Goal: Transaction & Acquisition: Purchase product/service

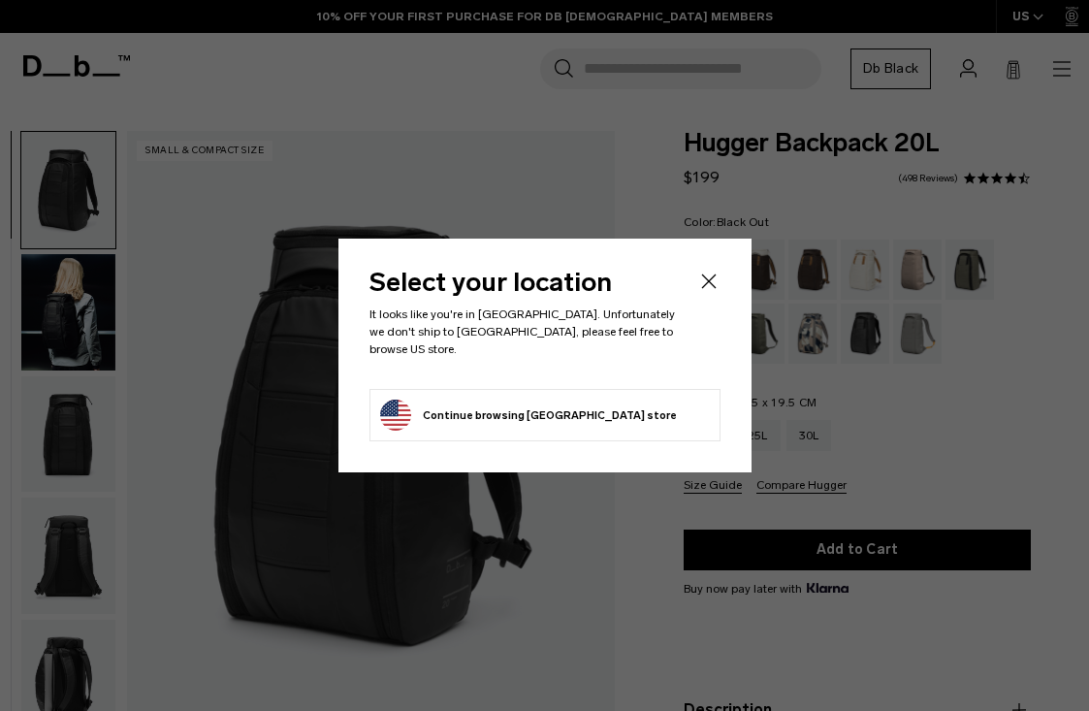
click at [577, 405] on button "Continue browsing United States store Continue shopping in United States" at bounding box center [528, 415] width 297 height 31
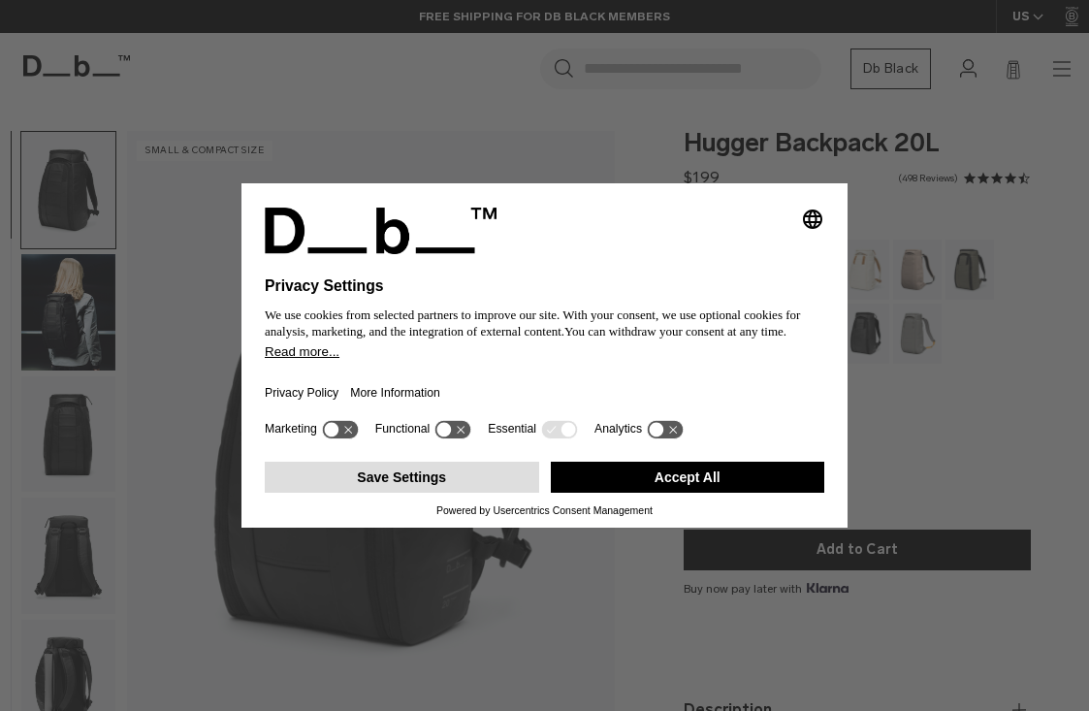
click at [470, 493] on button "Save Settings" at bounding box center [402, 477] width 275 height 31
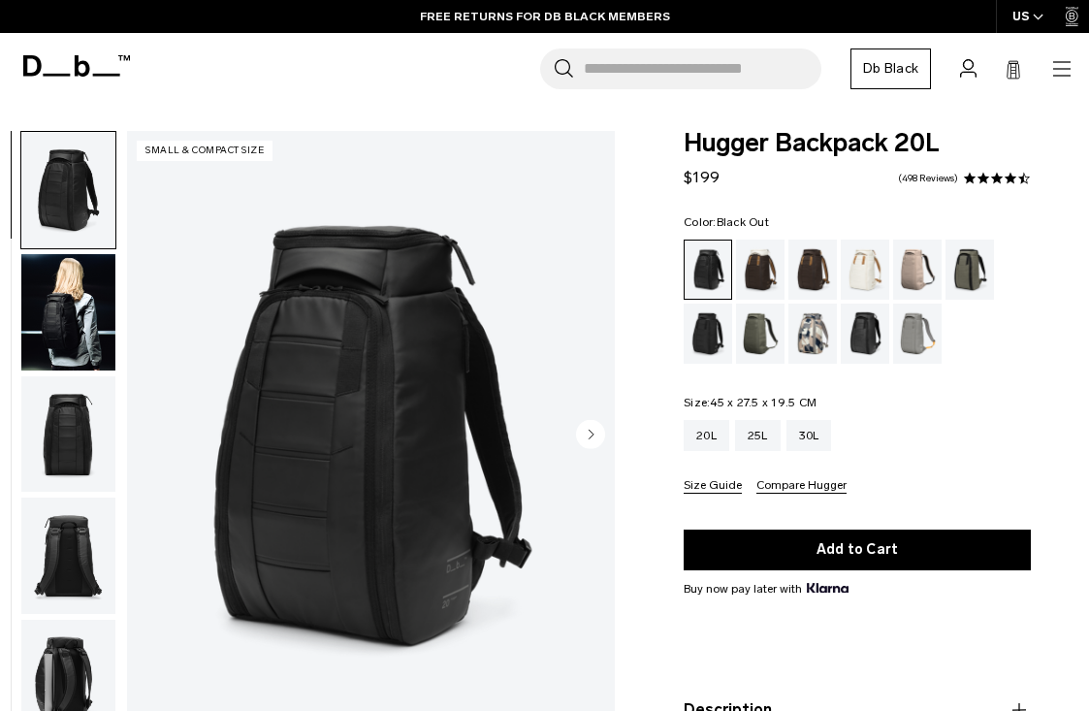
click at [81, 294] on img "button" at bounding box center [68, 312] width 94 height 116
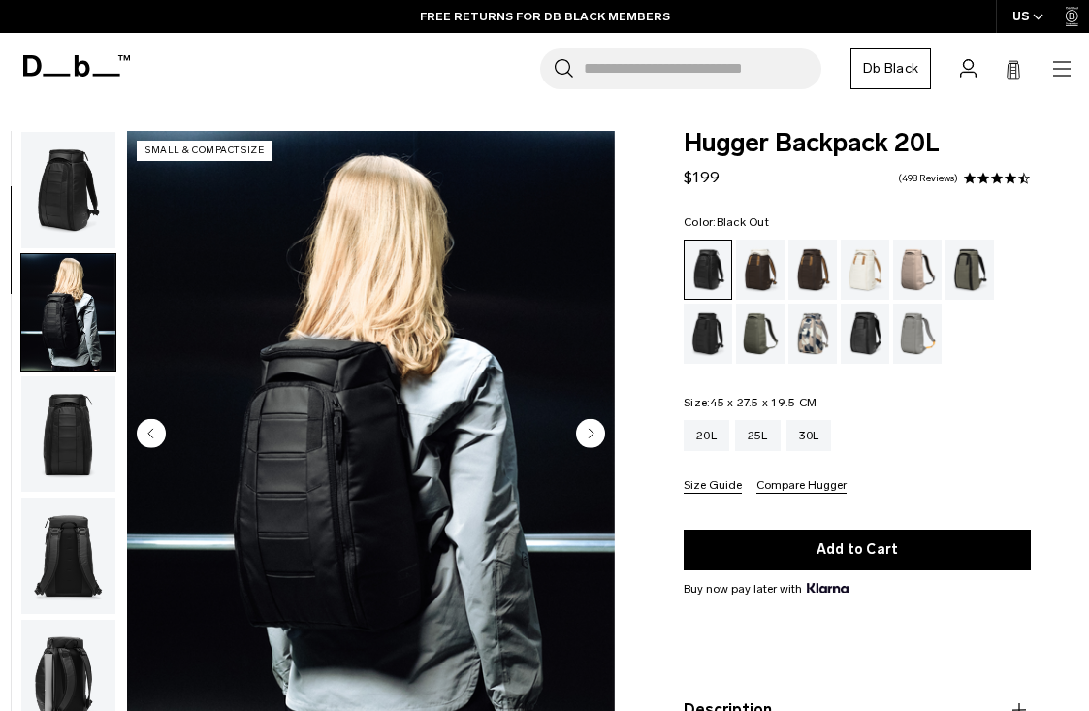
scroll to position [123, 0]
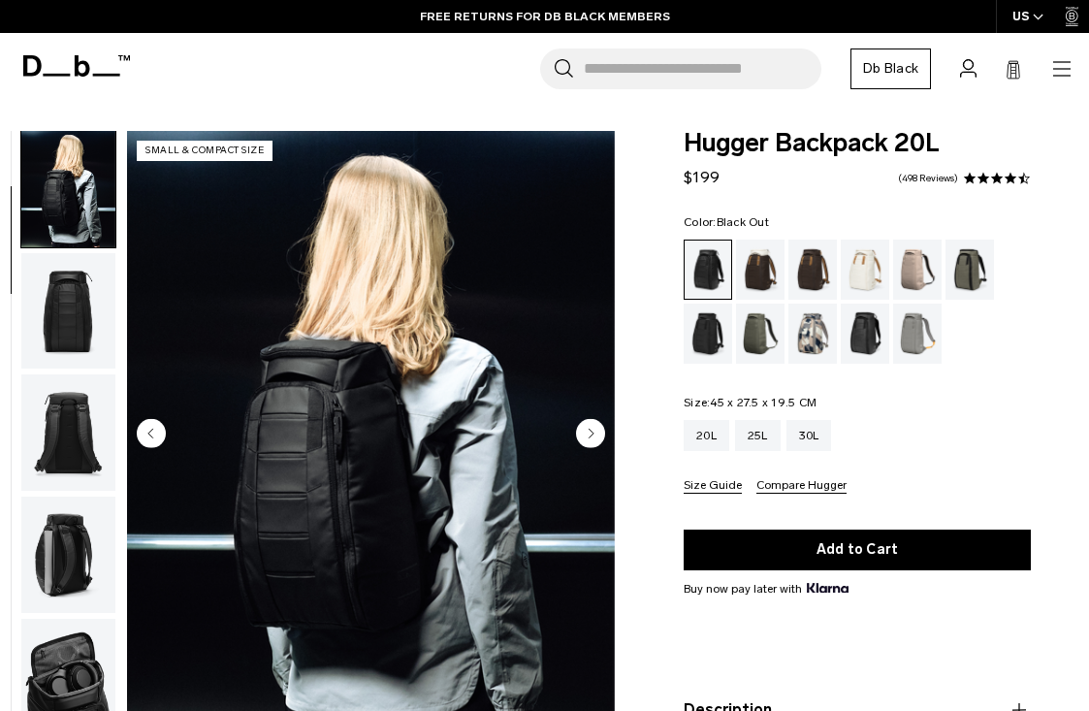
click at [73, 330] on img "button" at bounding box center [68, 311] width 94 height 116
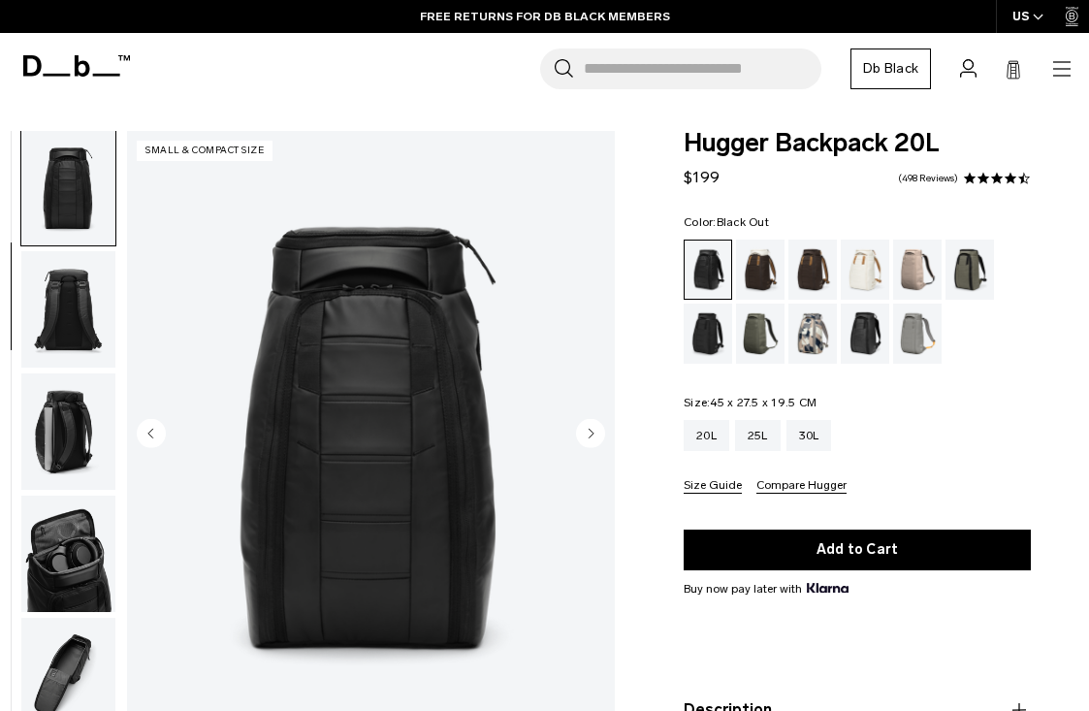
click at [73, 330] on img "button" at bounding box center [68, 309] width 94 height 116
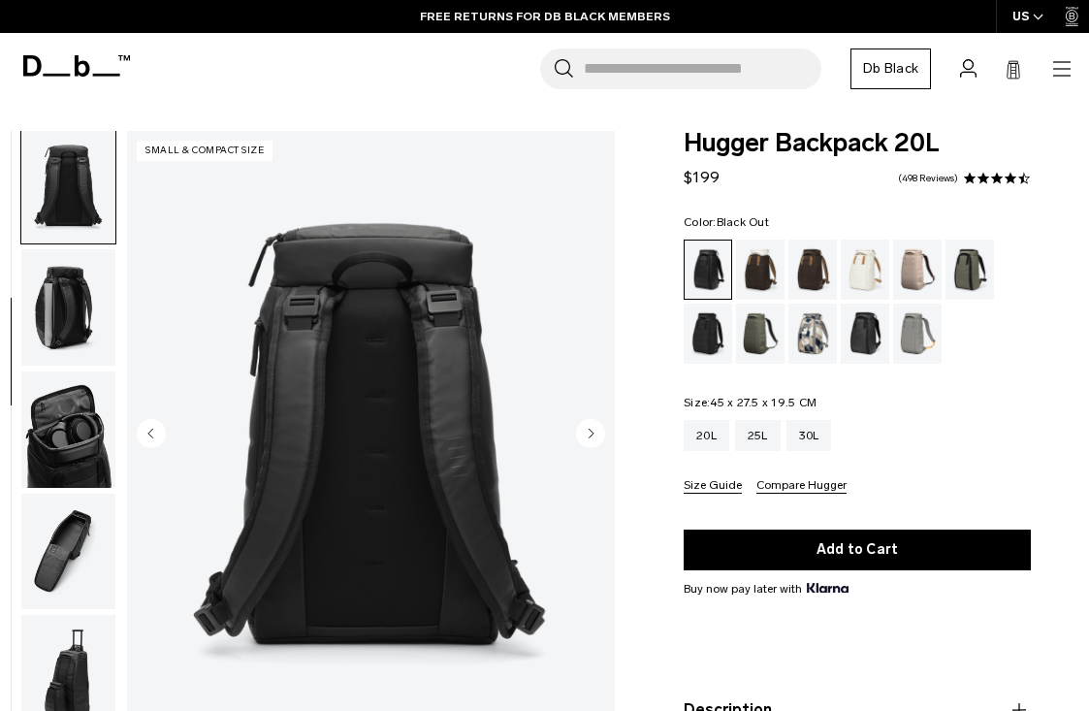
click at [73, 330] on img "button" at bounding box center [68, 307] width 94 height 116
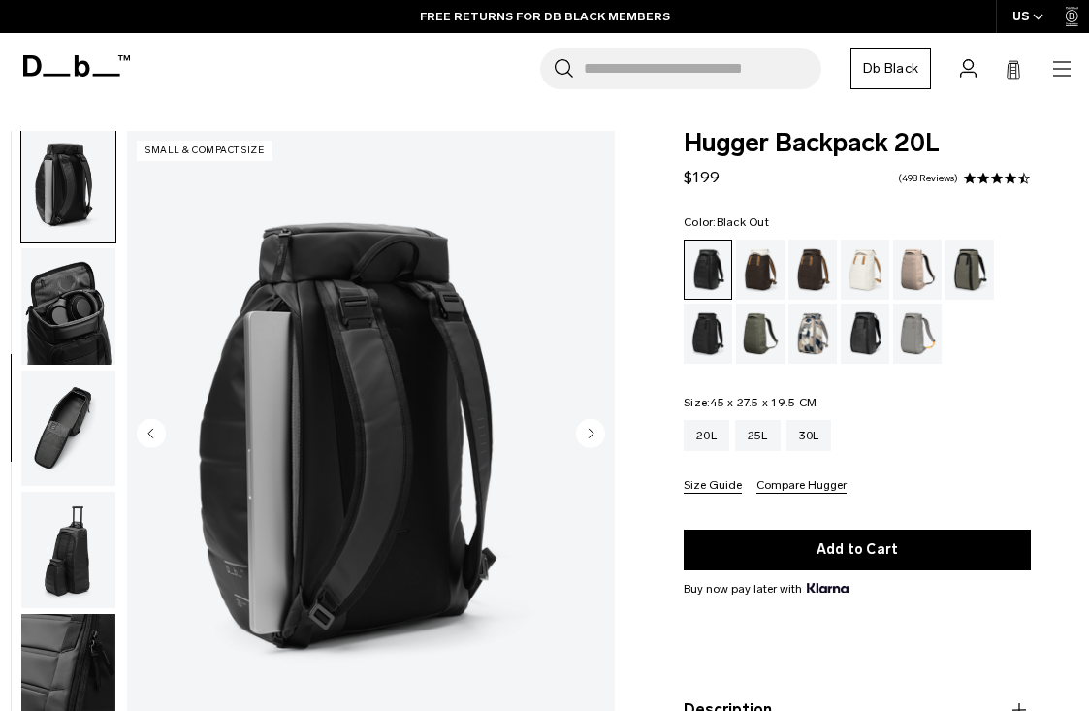
click at [73, 330] on img "button" at bounding box center [68, 306] width 94 height 116
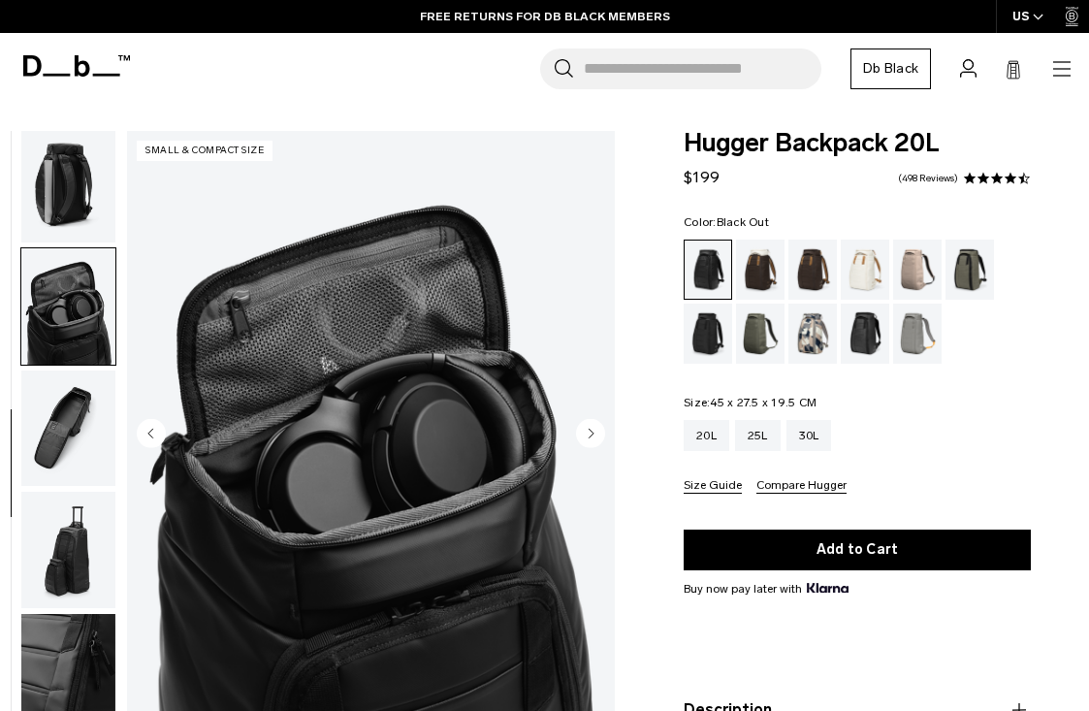
scroll to position [617, 0]
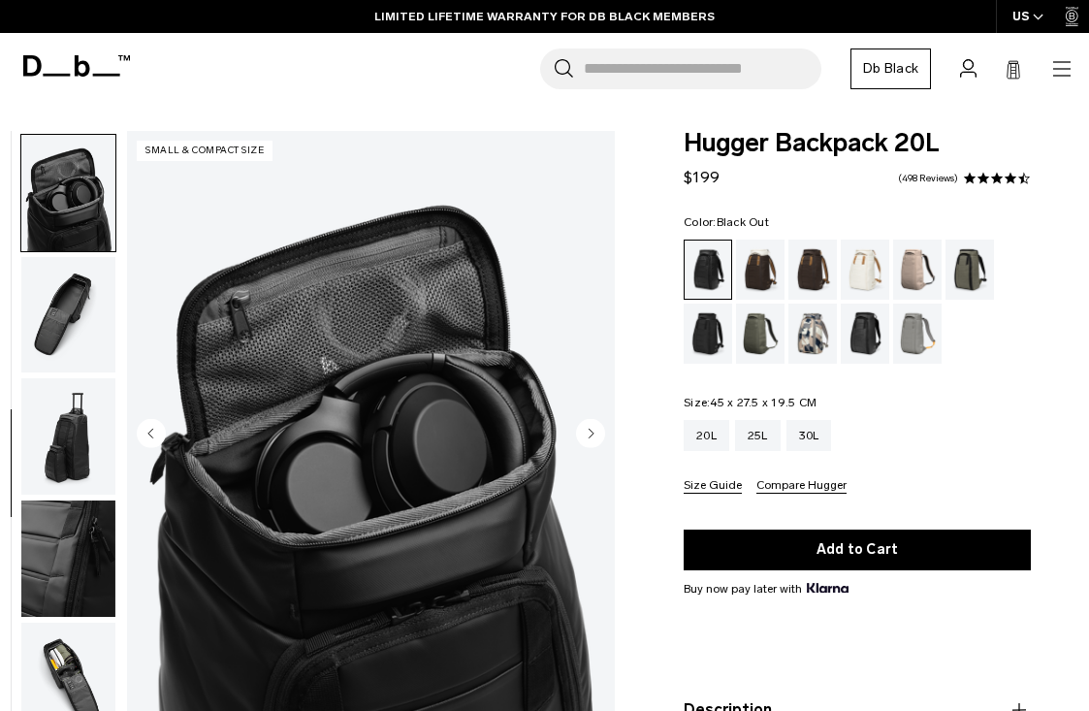
click at [57, 406] on img "button" at bounding box center [68, 436] width 94 height 116
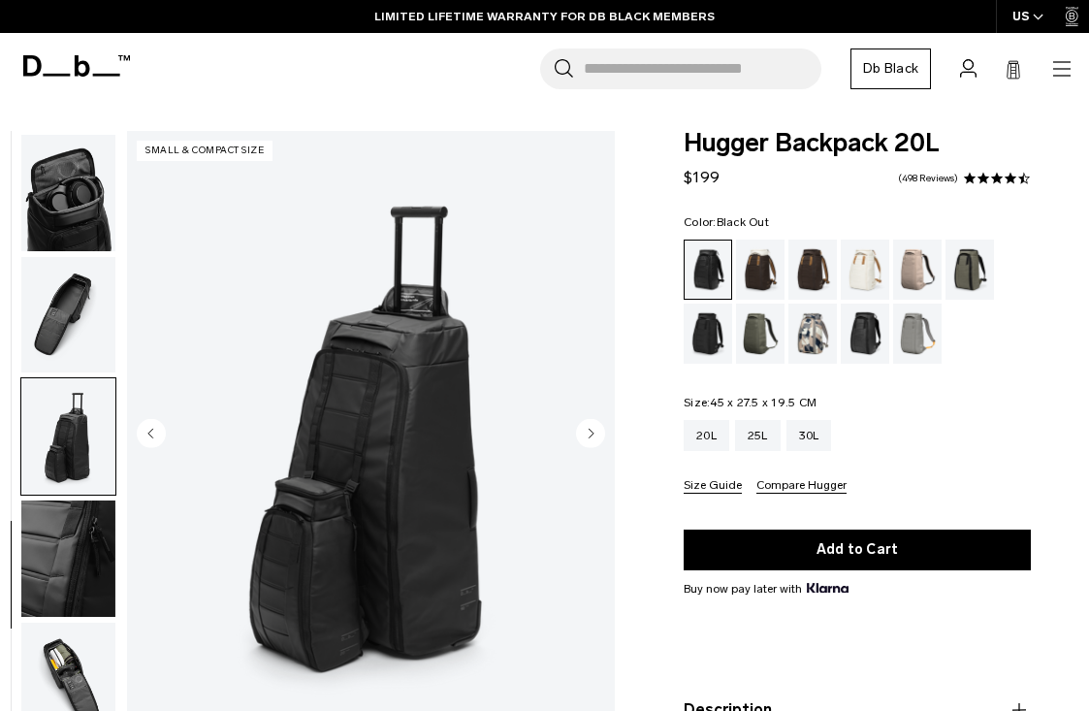
scroll to position [621, 0]
click at [61, 534] on img "button" at bounding box center [68, 559] width 94 height 116
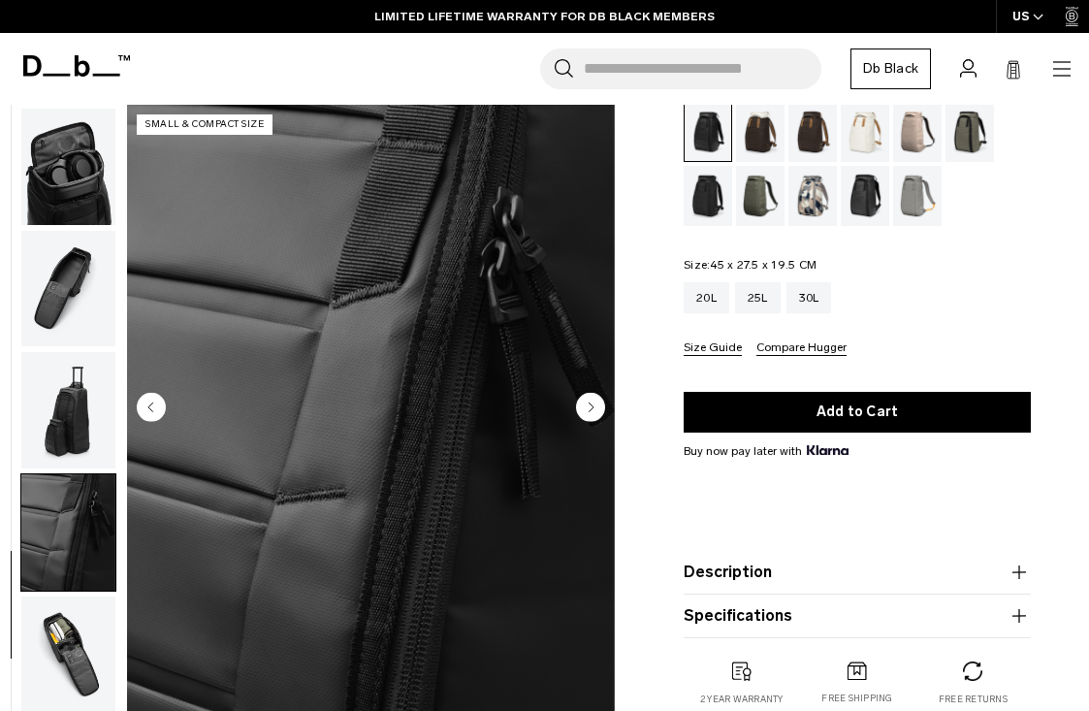
scroll to position [150, 0]
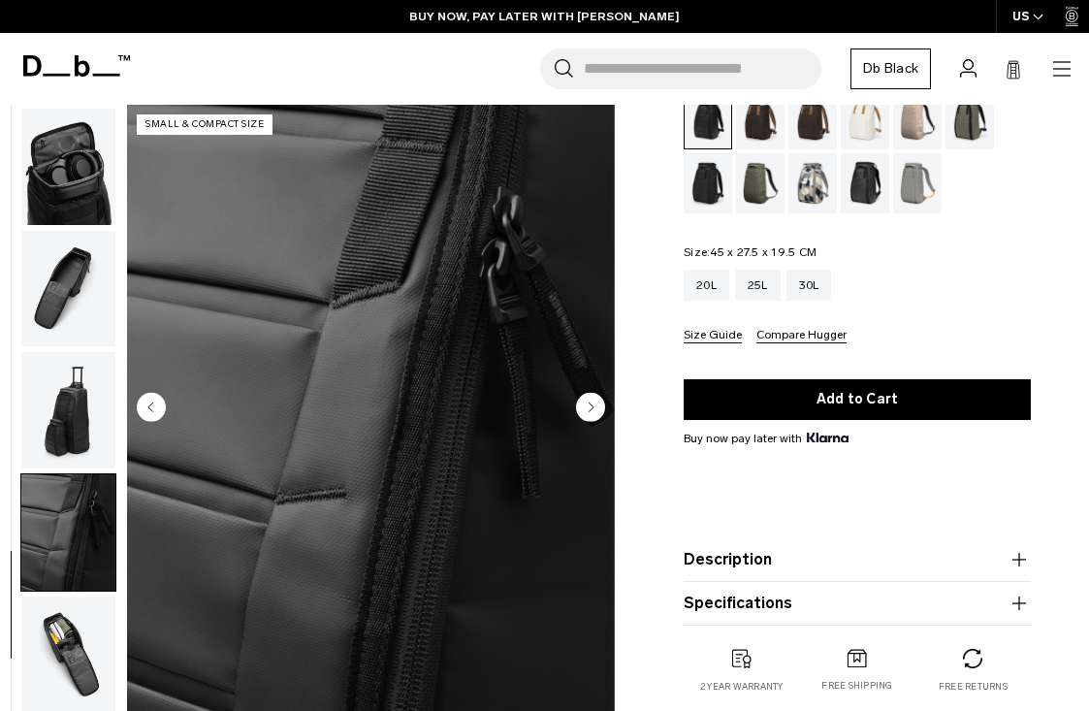
click at [65, 624] on img "button" at bounding box center [68, 655] width 94 height 116
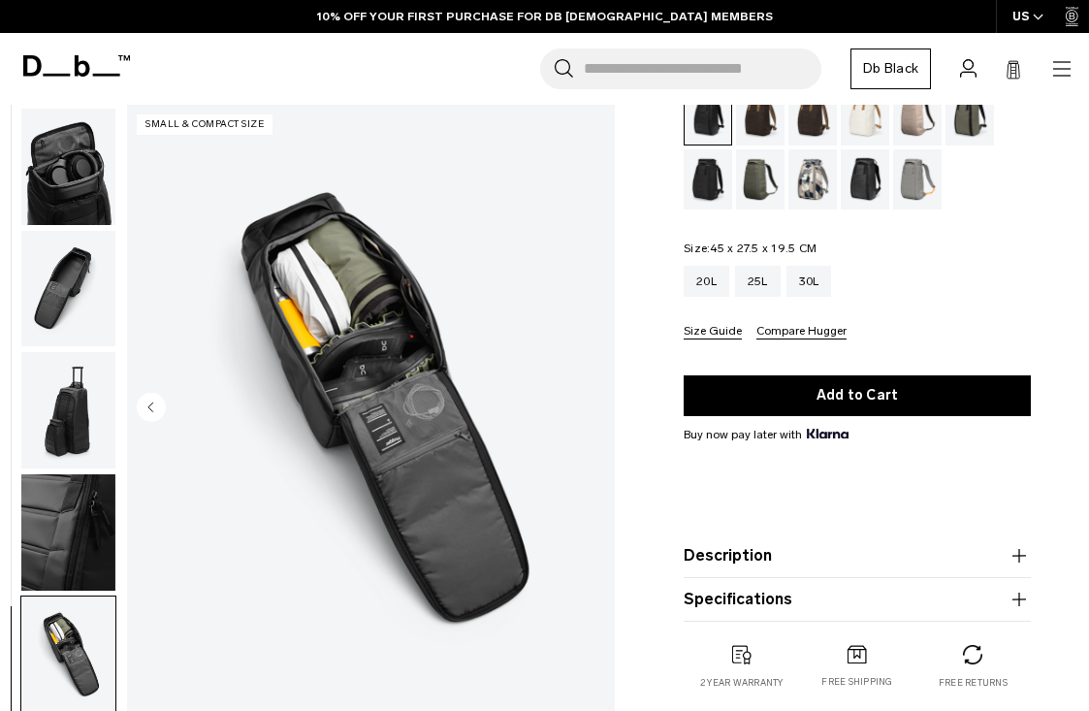
scroll to position [125, 0]
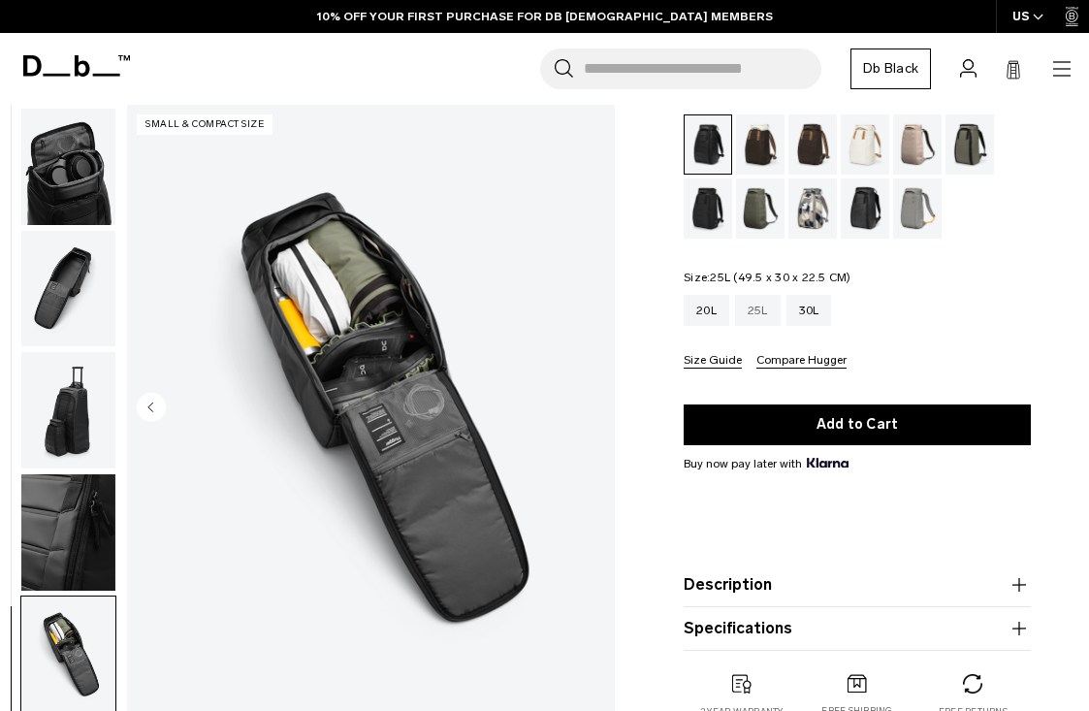
click at [761, 312] on div "25L" at bounding box center [758, 310] width 46 height 31
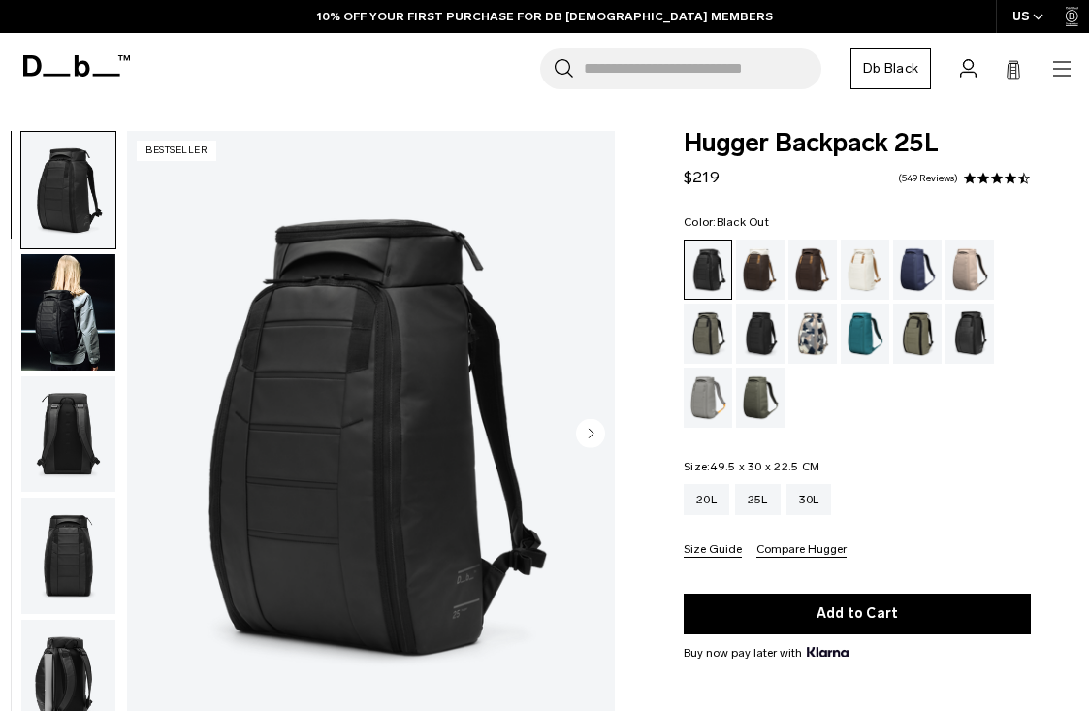
click at [85, 308] on img "button" at bounding box center [68, 312] width 94 height 116
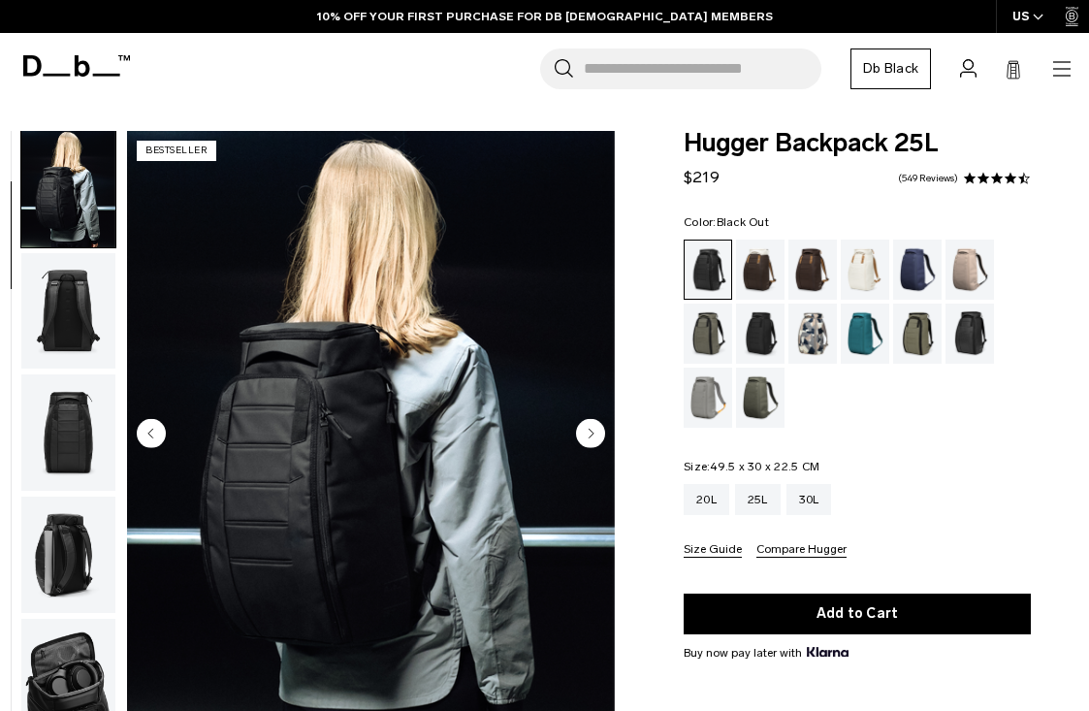
click at [82, 370] on img "button" at bounding box center [68, 311] width 94 height 116
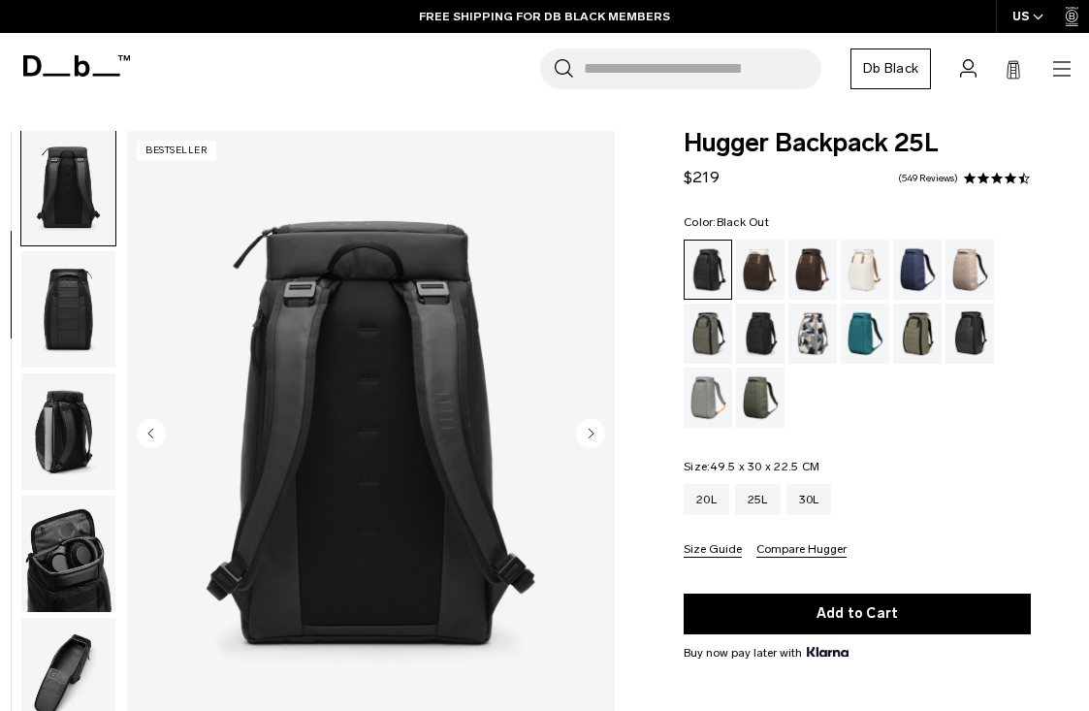
click at [1053, 76] on icon "button" at bounding box center [1061, 75] width 17 height 1
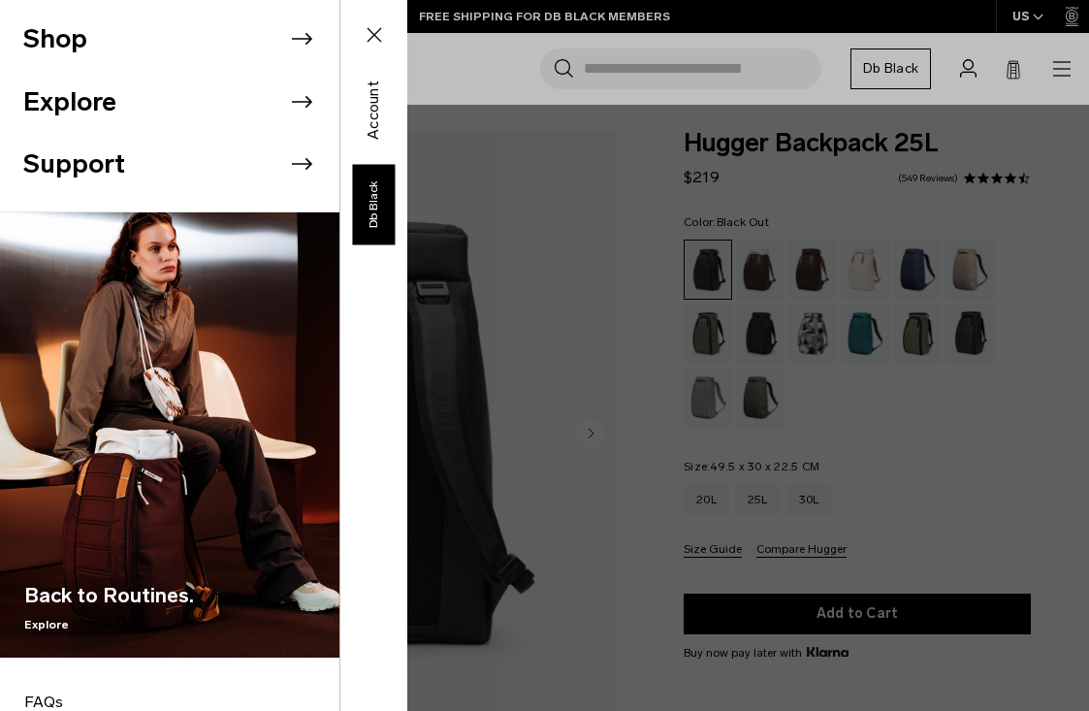
click at [281, 31] on li "Shop" at bounding box center [181, 39] width 316 height 63
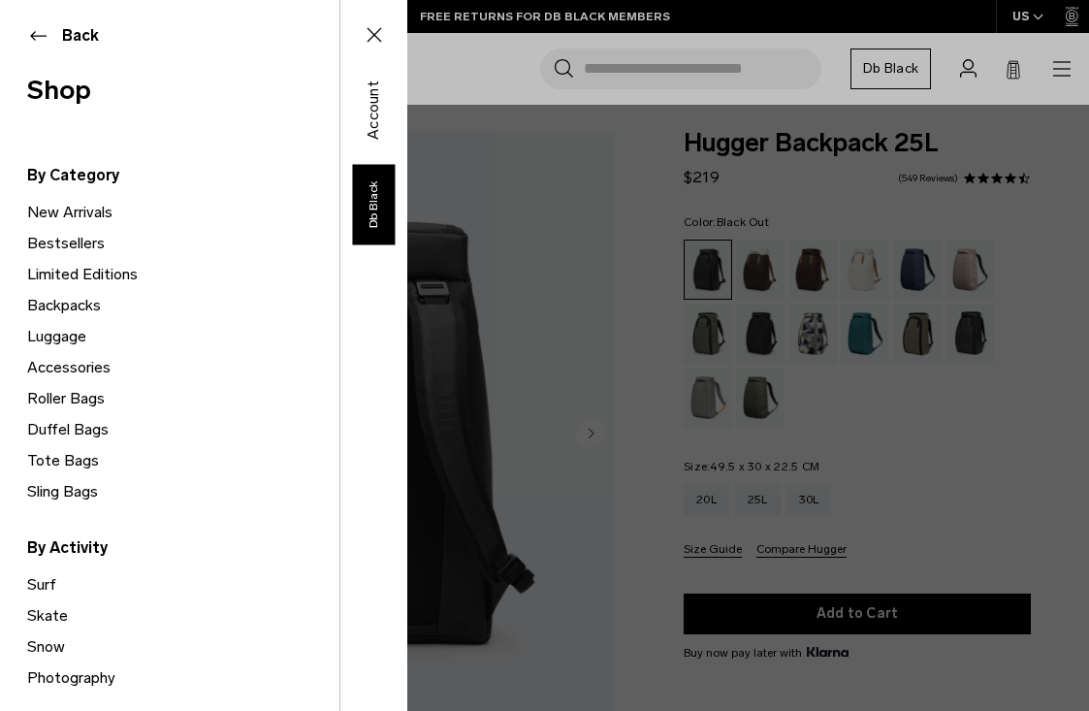
click at [57, 456] on link "Tote Bags" at bounding box center [183, 460] width 312 height 31
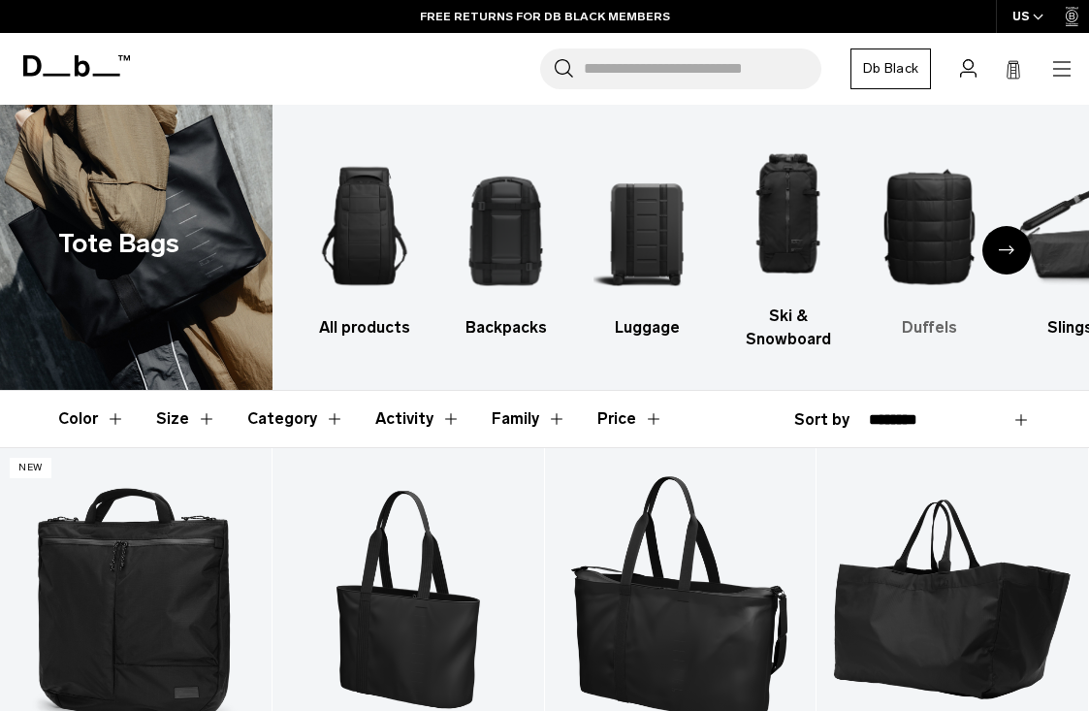
click at [925, 229] on img "5 / 10" at bounding box center [930, 226] width 108 height 161
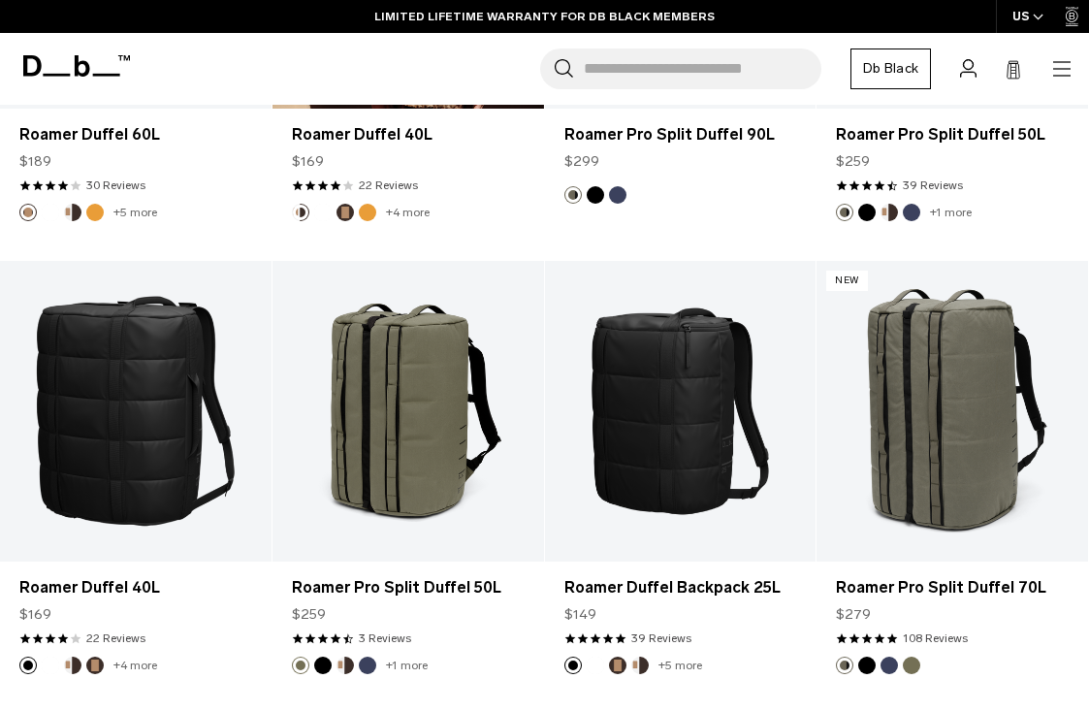
scroll to position [2005, 0]
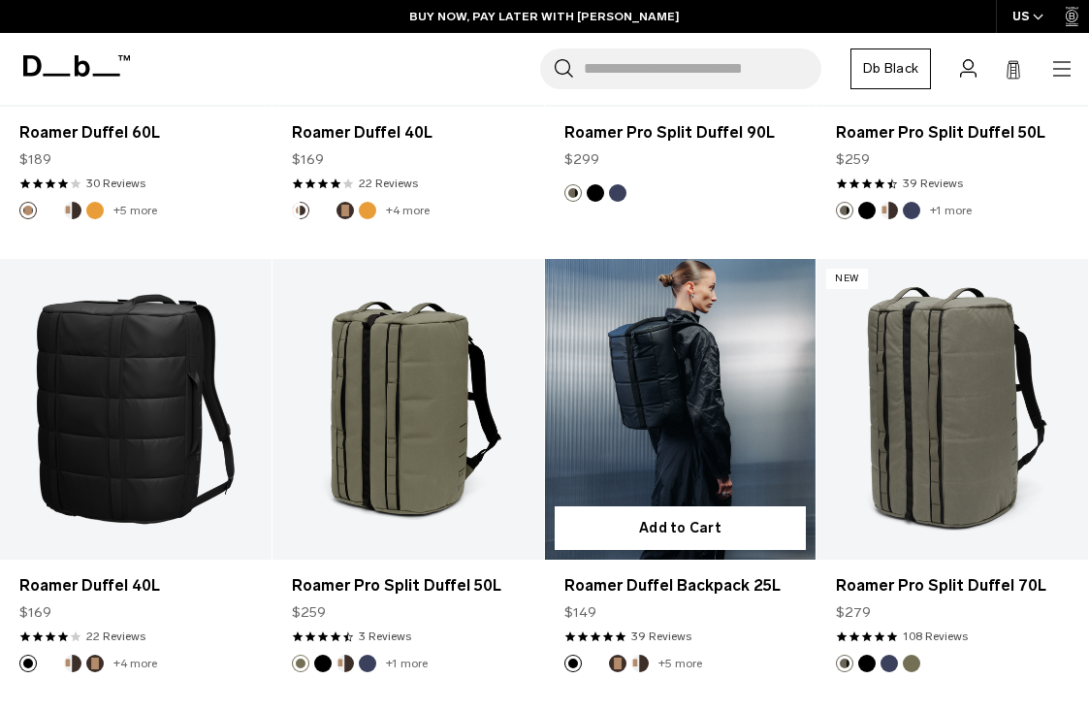
click at [700, 388] on link "Roamer Duffel Backpack 25L" at bounding box center [681, 410] width 272 height 302
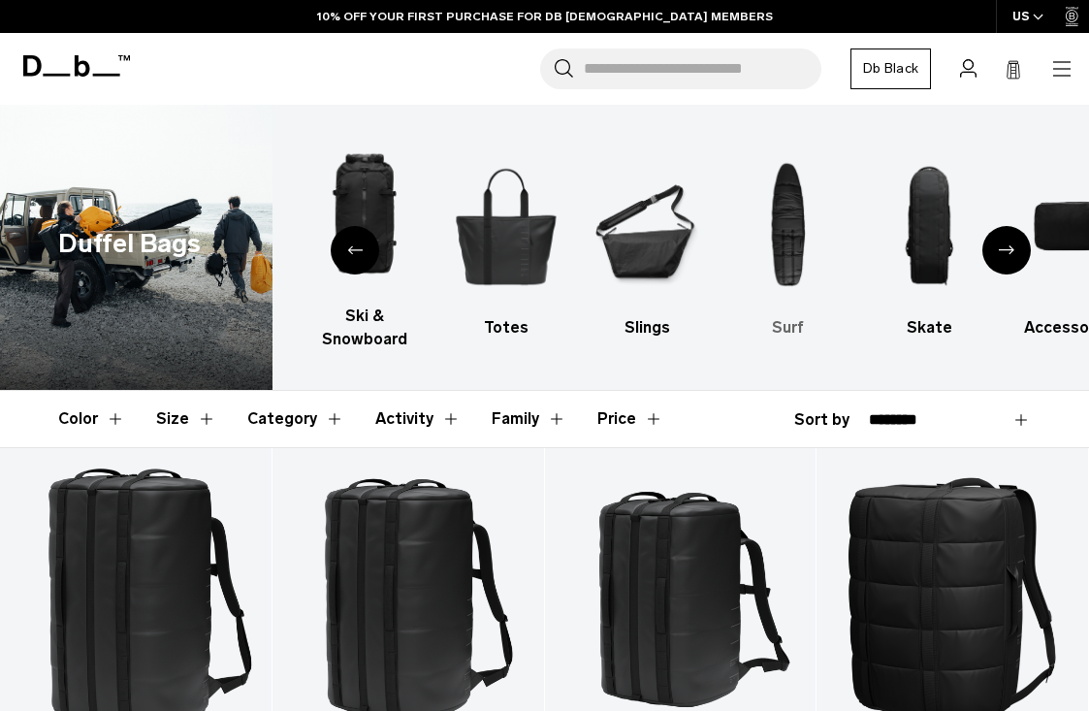
scroll to position [0, 0]
click at [191, 419] on button "Size" at bounding box center [186, 419] width 60 height 56
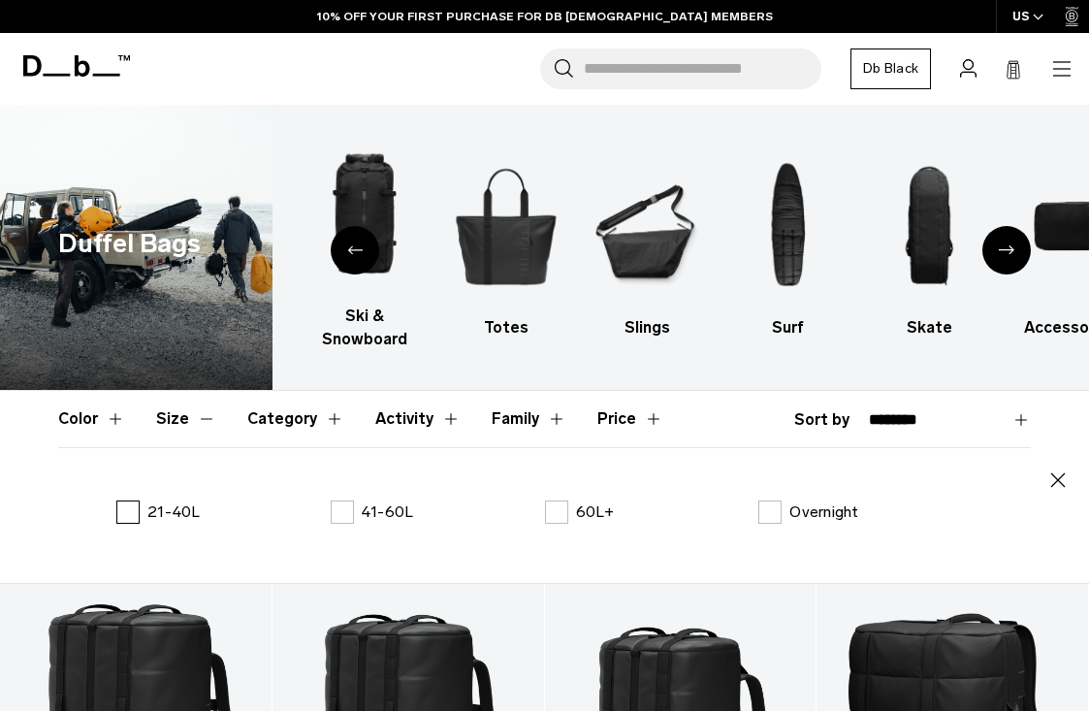
click at [128, 519] on label "21-40L" at bounding box center [158, 512] width 84 height 23
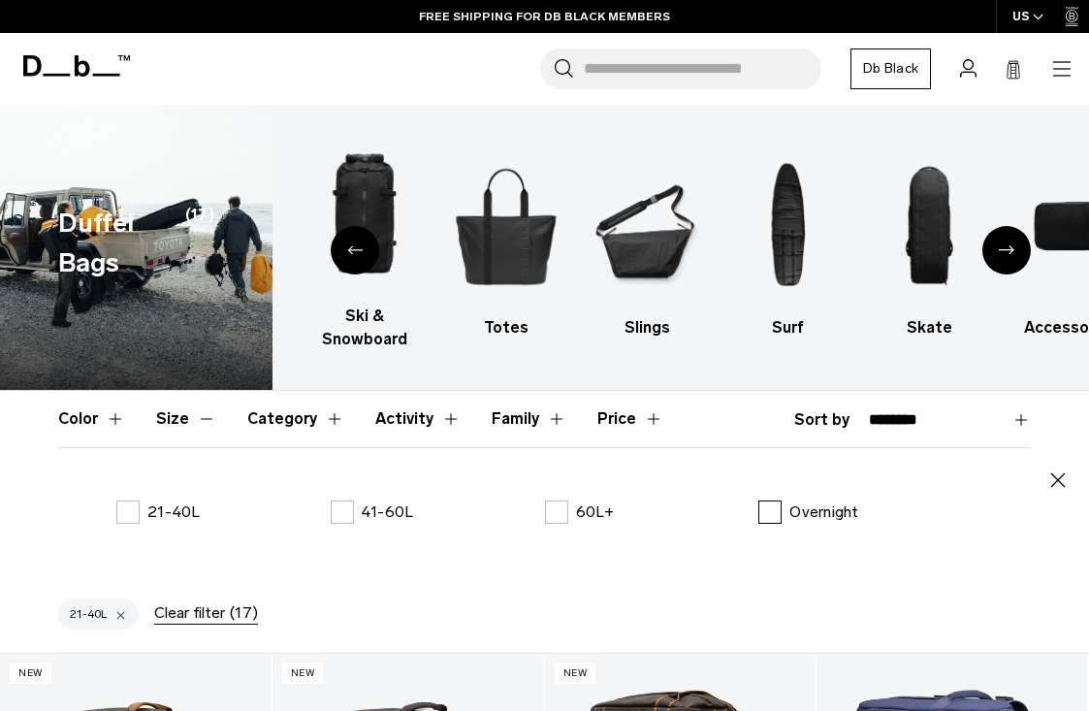
click at [773, 522] on label "Overnight" at bounding box center [809, 512] width 100 height 23
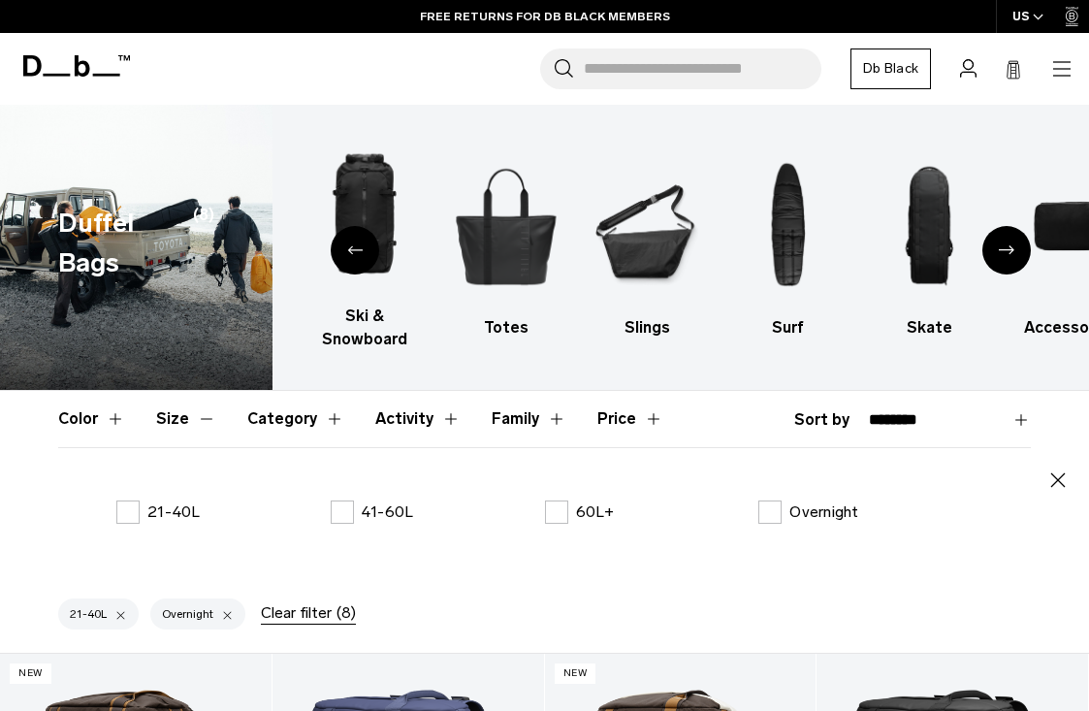
click at [223, 617] on div at bounding box center [227, 613] width 13 height 17
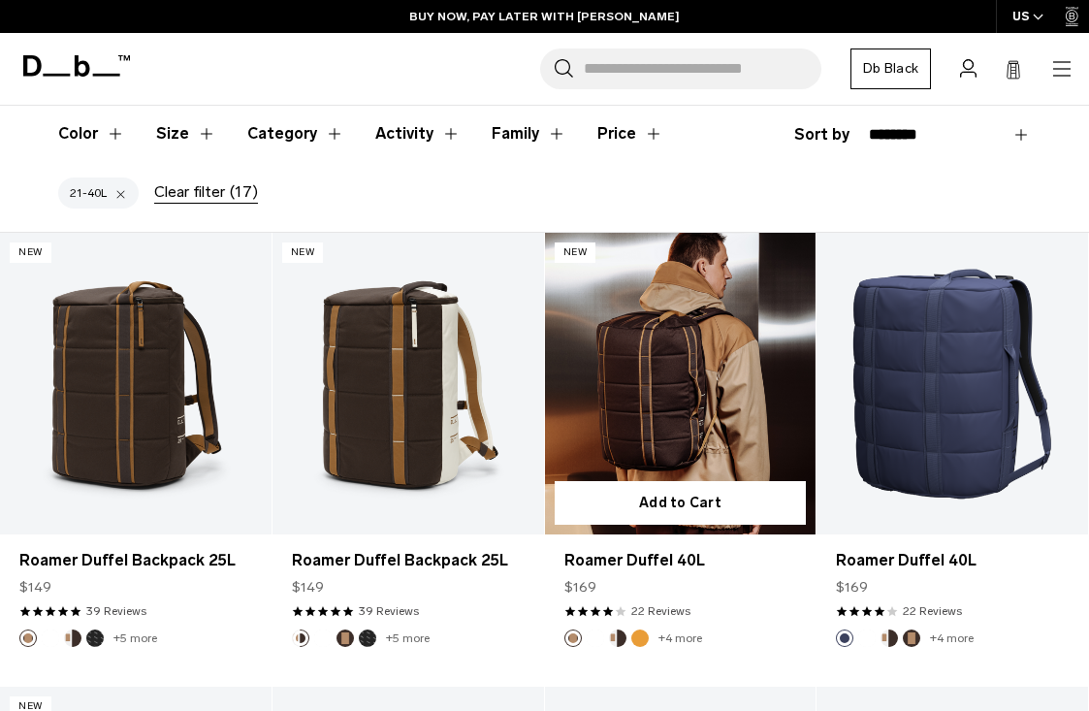
scroll to position [21, 0]
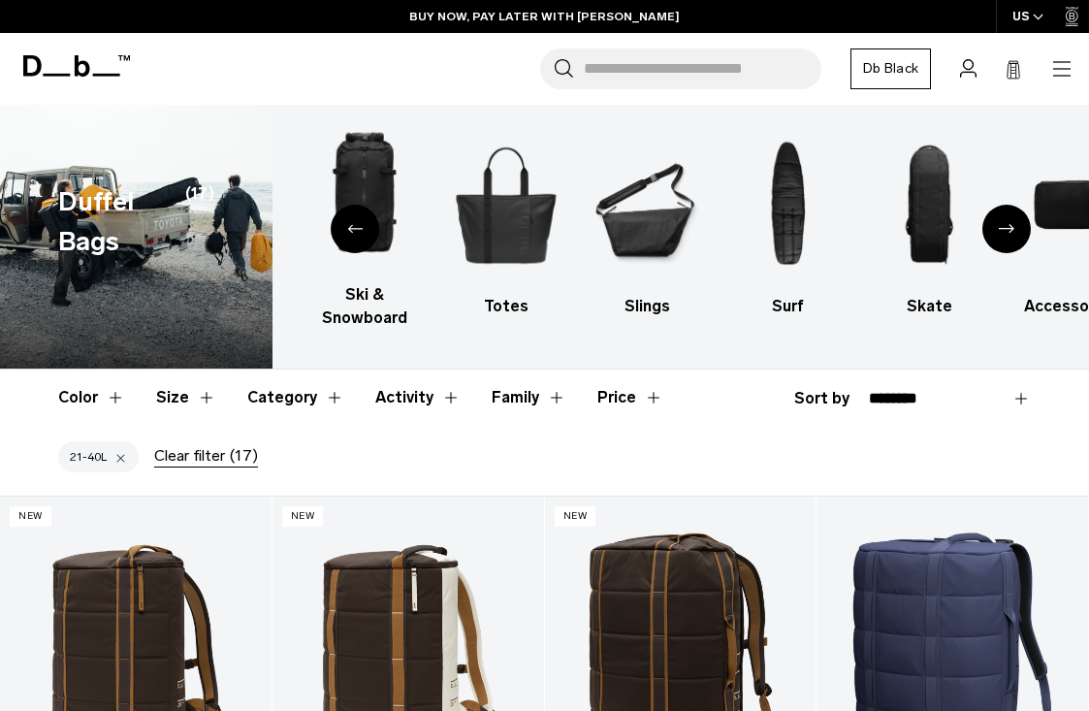
select select "**********"
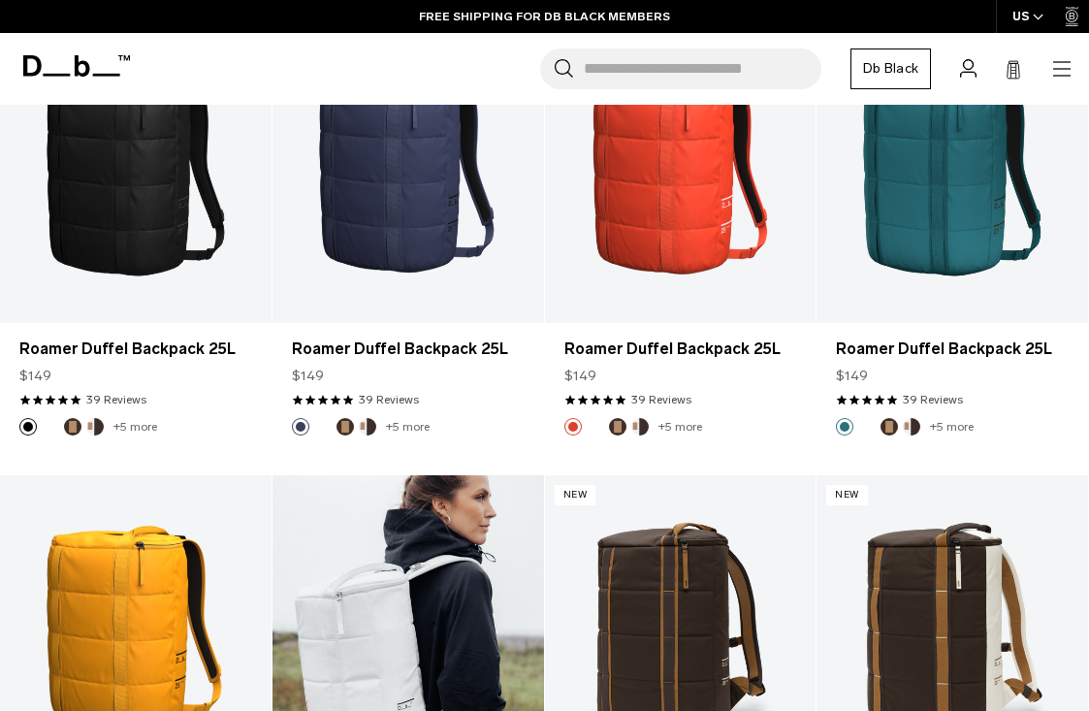
scroll to position [490, 0]
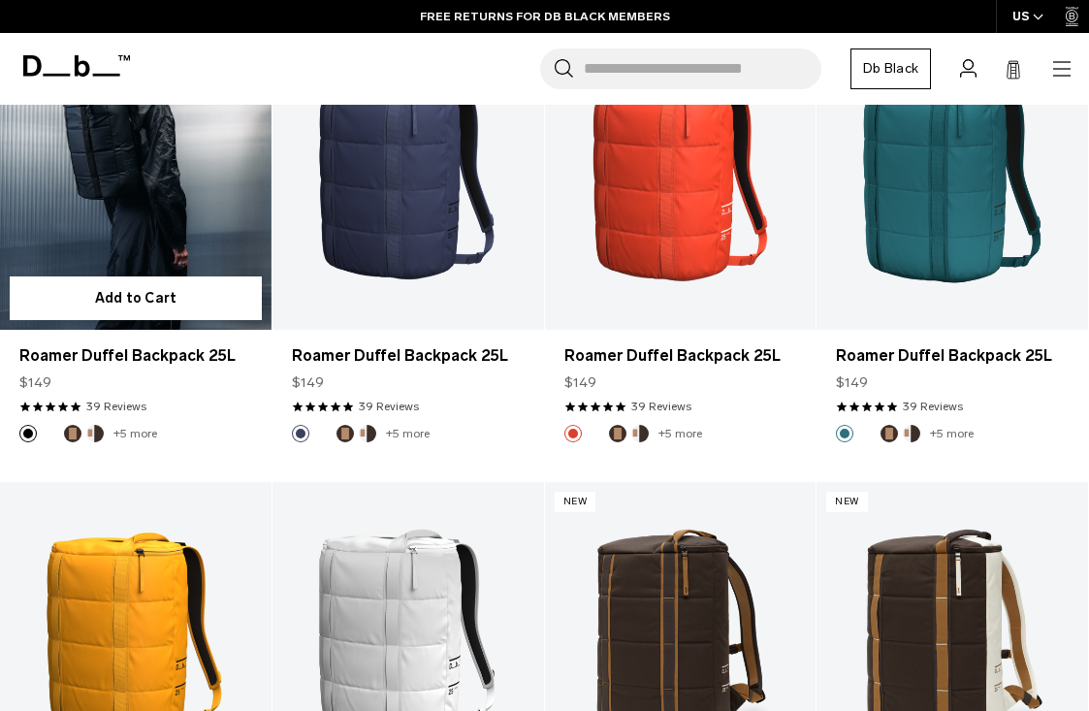
click at [184, 201] on link "Roamer Duffel Backpack 25L" at bounding box center [136, 179] width 272 height 302
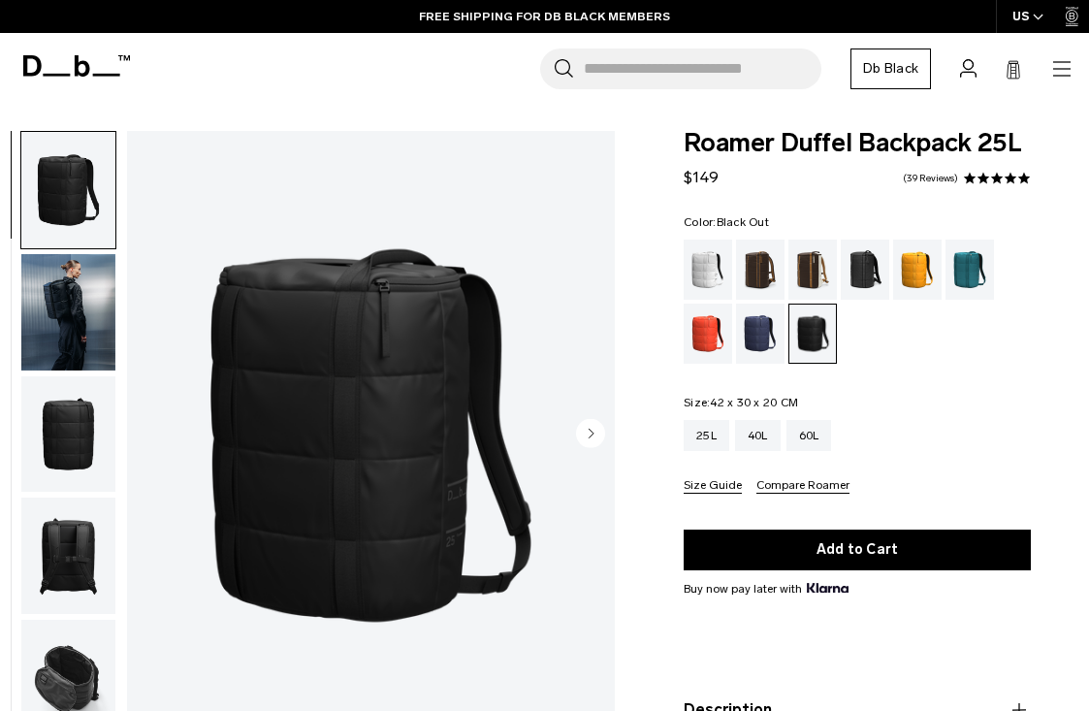
click at [585, 436] on circle "Next slide" at bounding box center [590, 433] width 29 height 29
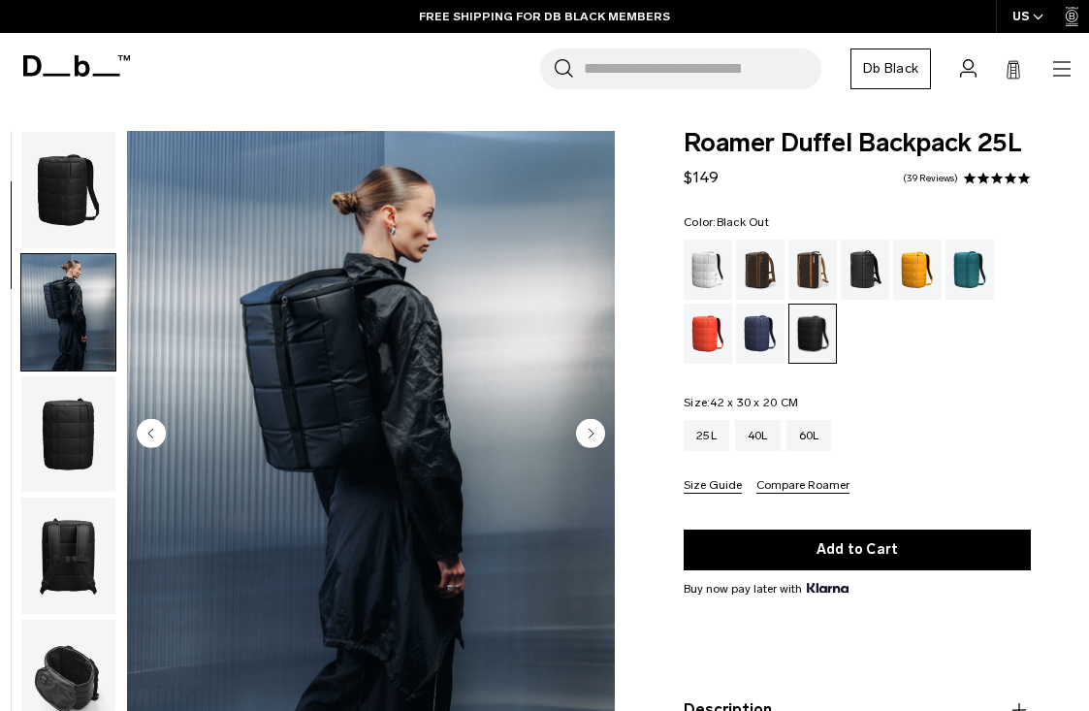
scroll to position [123, 0]
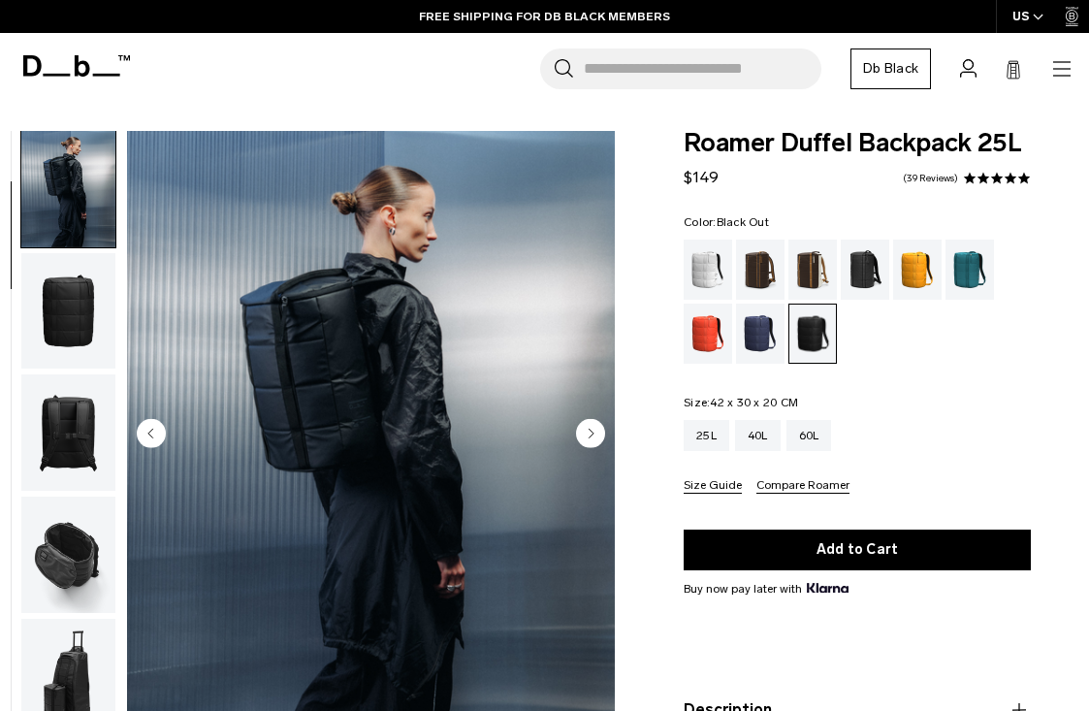
click at [585, 436] on circle "Next slide" at bounding box center [590, 433] width 29 height 29
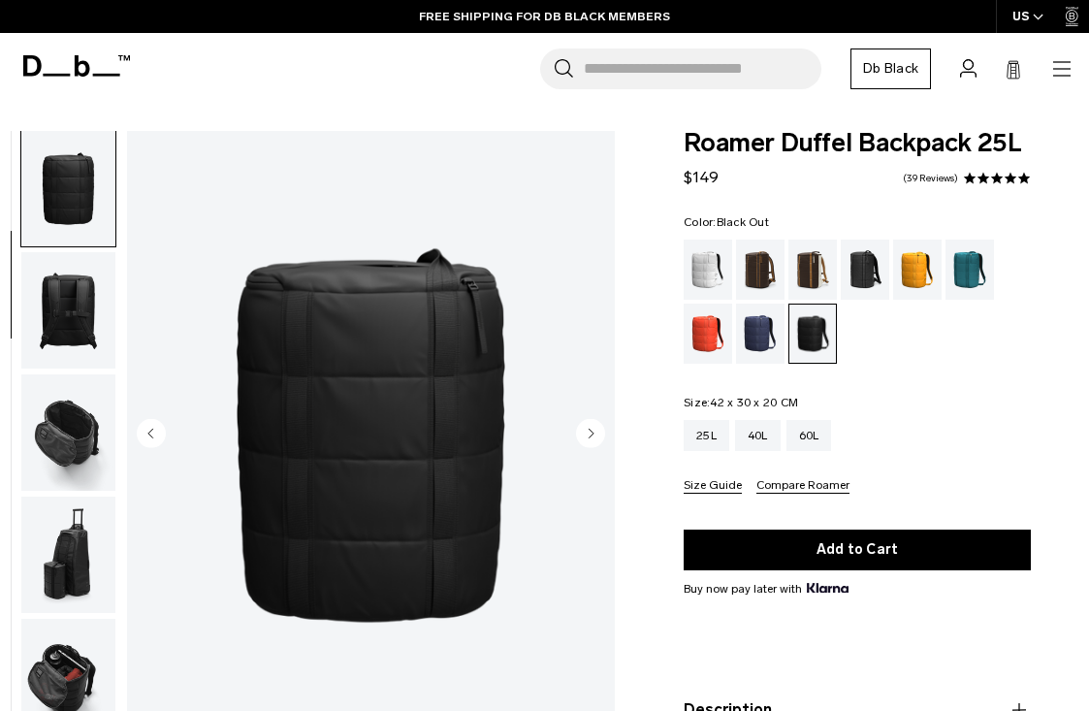
click at [585, 436] on circle "Next slide" at bounding box center [590, 433] width 29 height 29
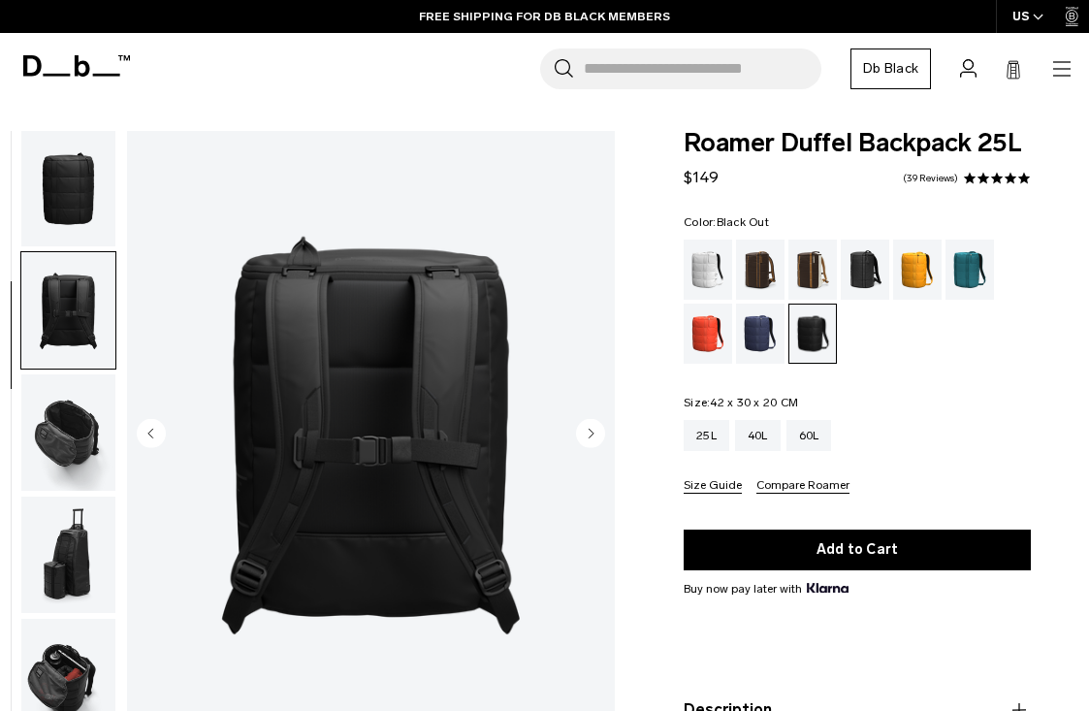
scroll to position [369, 0]
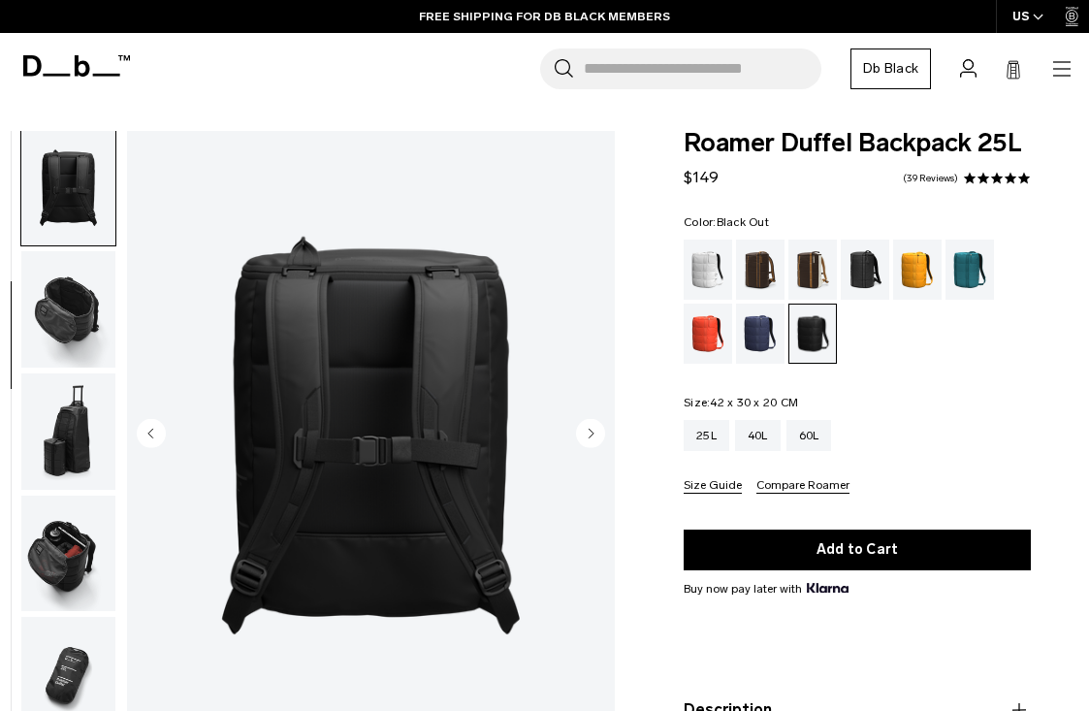
click at [585, 436] on circle "Next slide" at bounding box center [590, 433] width 29 height 29
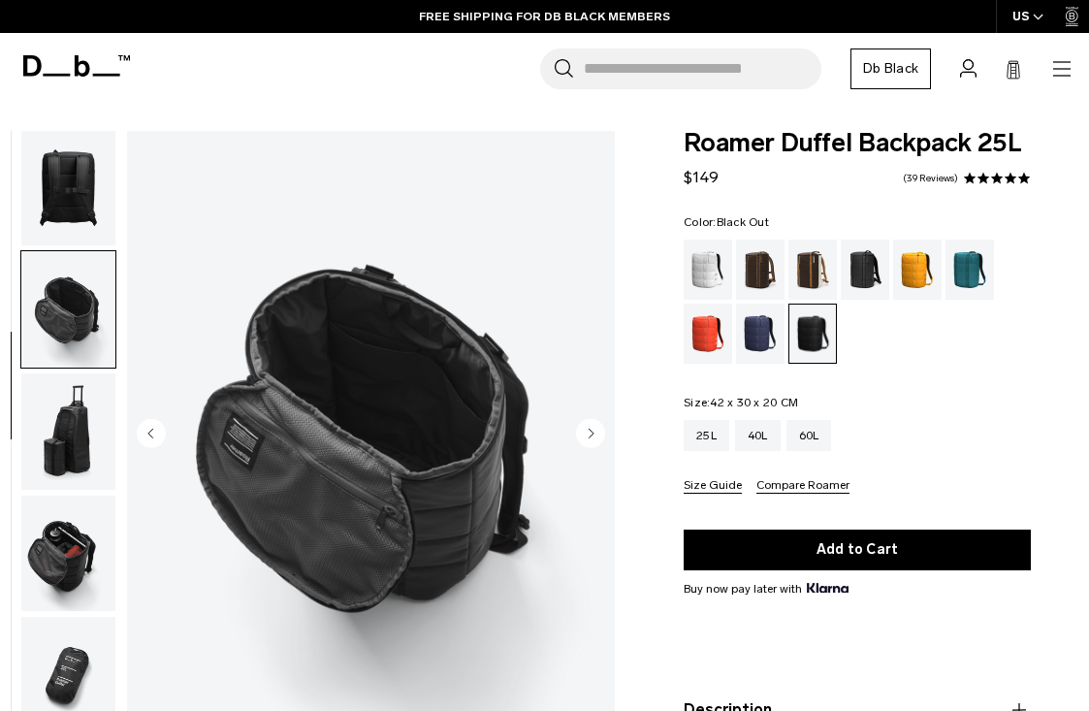
scroll to position [492, 0]
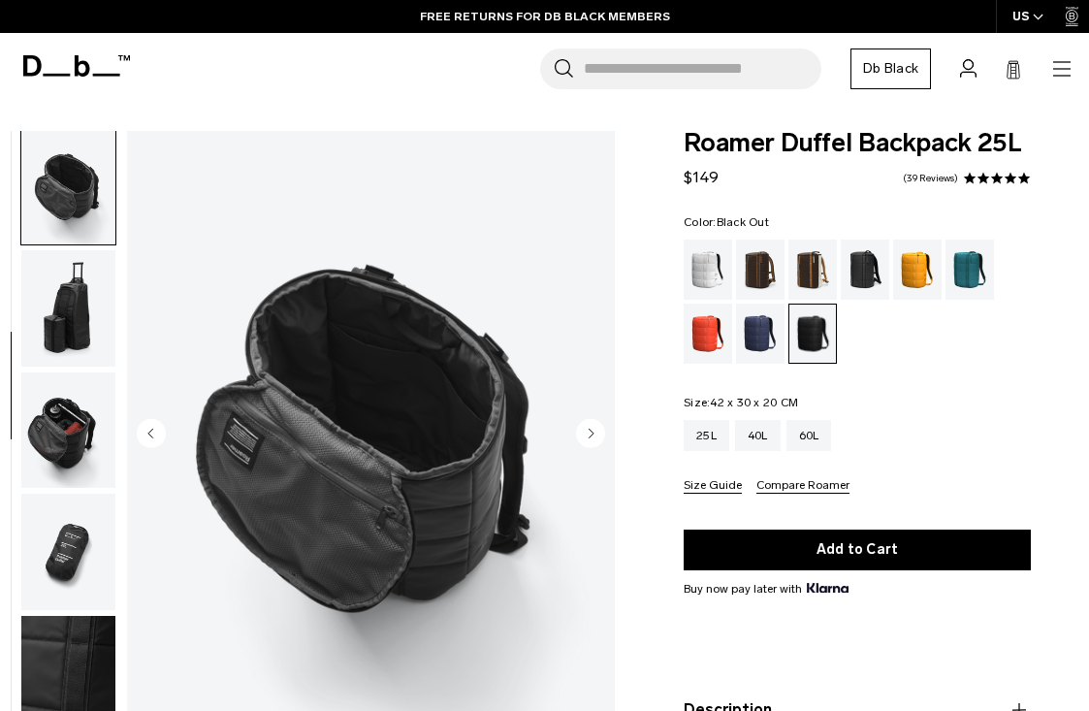
click at [585, 436] on circle "Next slide" at bounding box center [590, 433] width 29 height 29
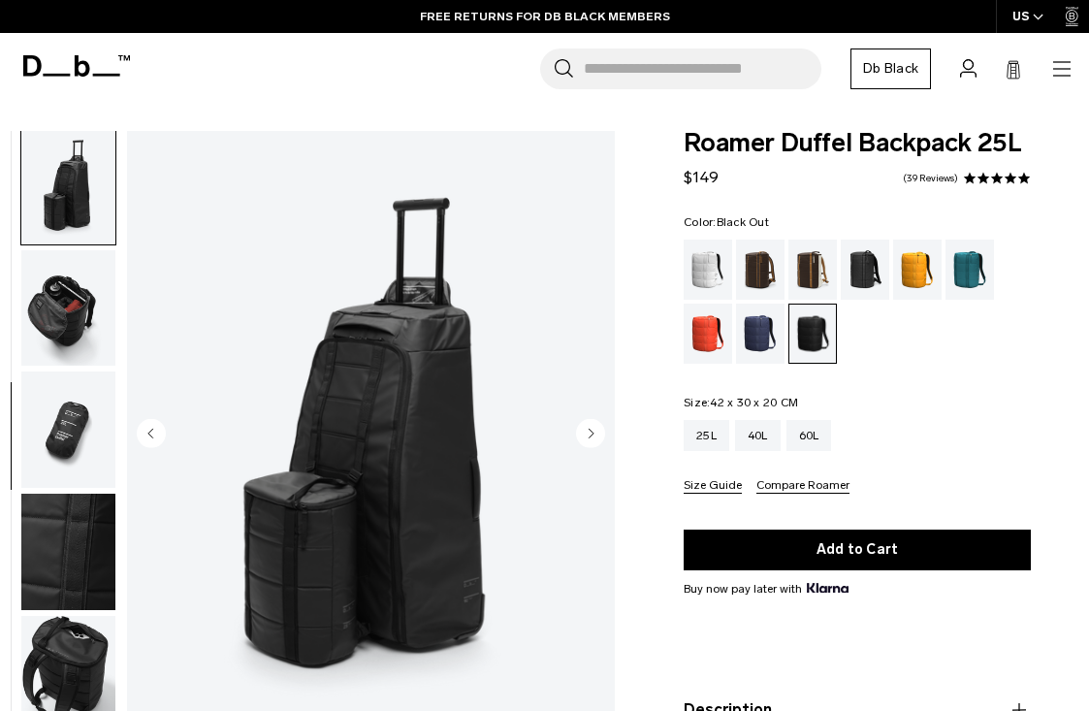
scroll to position [615, 0]
click at [585, 436] on circle "Next slide" at bounding box center [590, 433] width 29 height 29
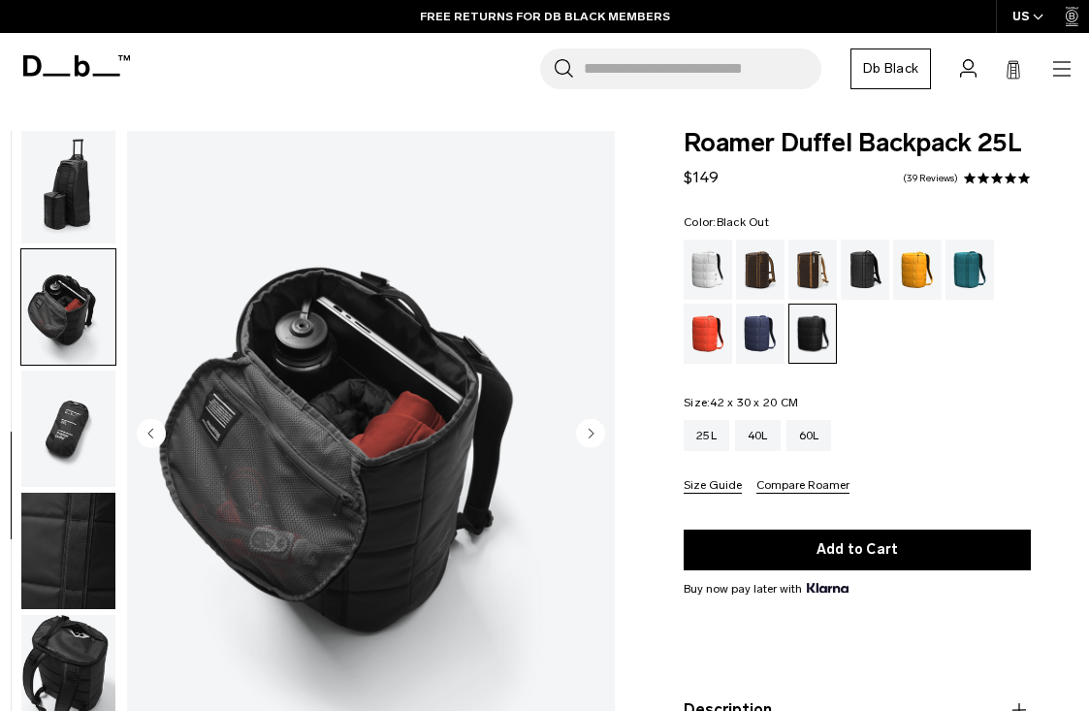
scroll to position [737, 0]
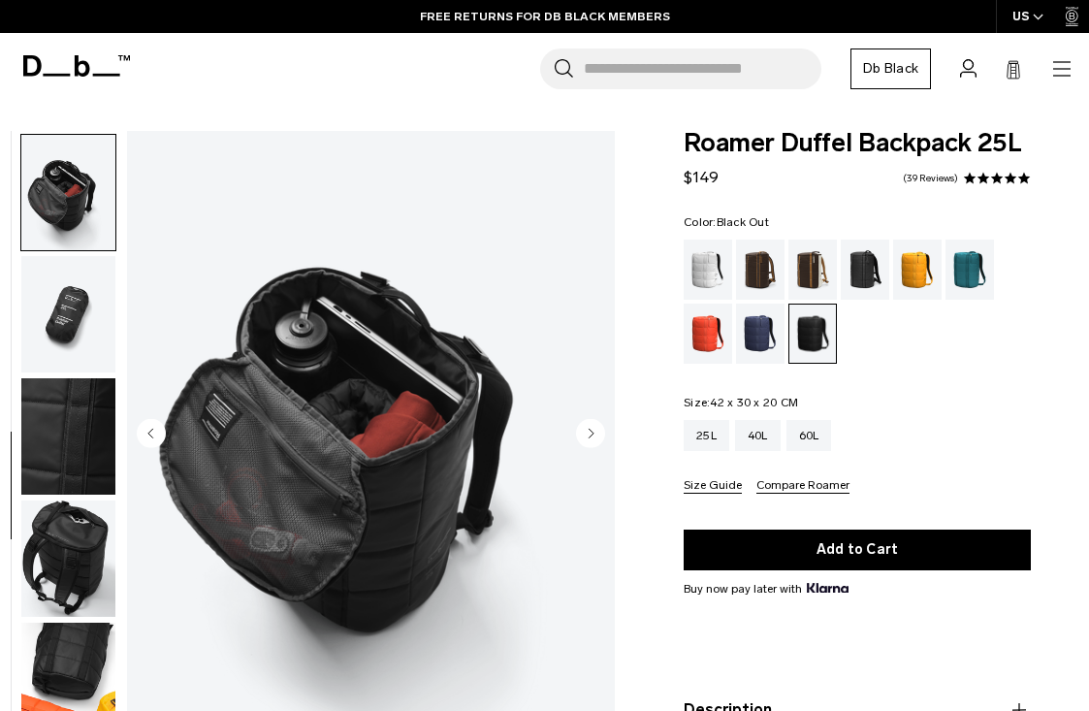
click at [585, 436] on circle "Next slide" at bounding box center [590, 433] width 29 height 29
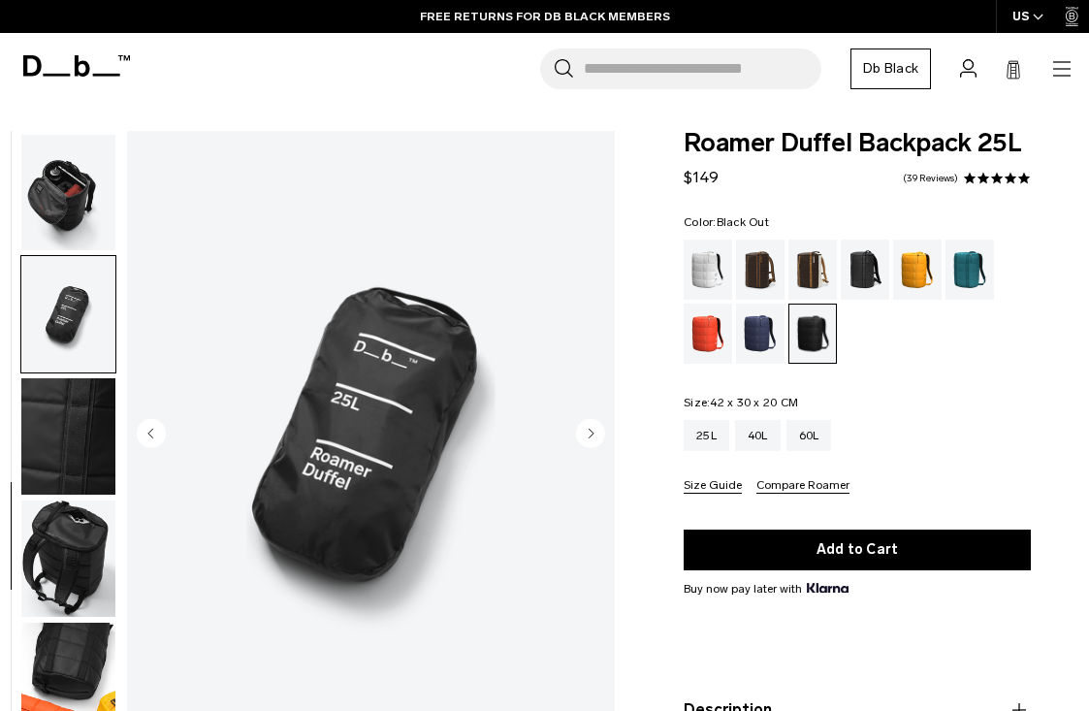
scroll to position [739, 0]
click at [585, 436] on circle "Next slide" at bounding box center [590, 433] width 29 height 29
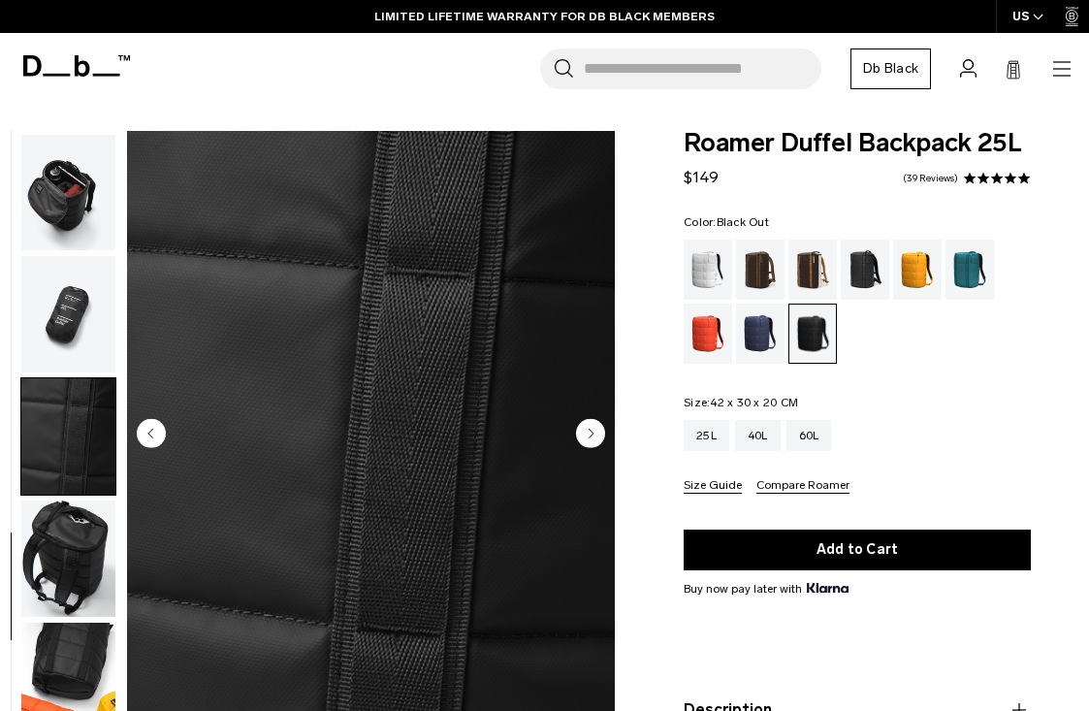
click at [585, 436] on circle "Next slide" at bounding box center [590, 433] width 29 height 29
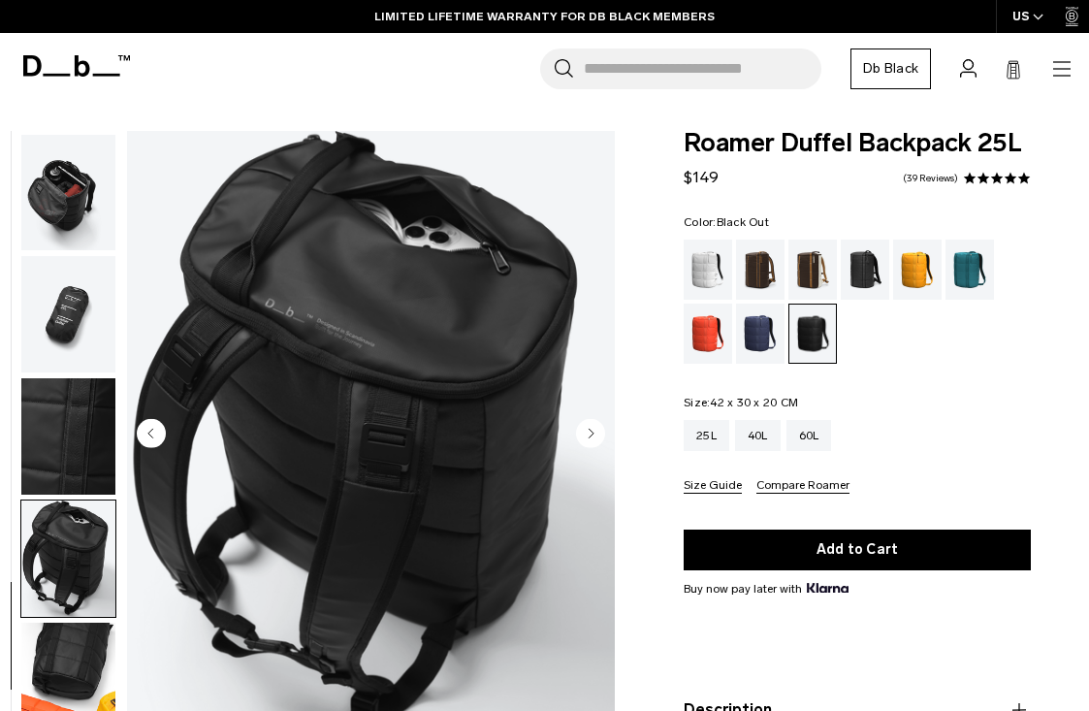
click at [585, 436] on circle "Next slide" at bounding box center [590, 433] width 29 height 29
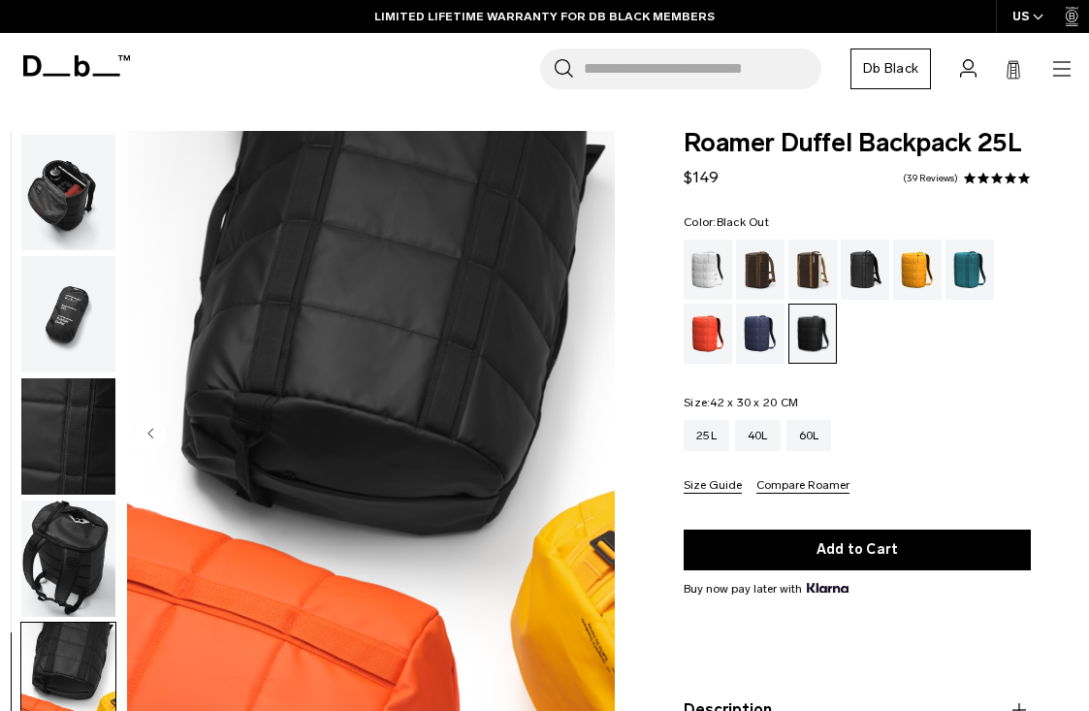
click at [585, 436] on img "11 / 11" at bounding box center [371, 435] width 488 height 609
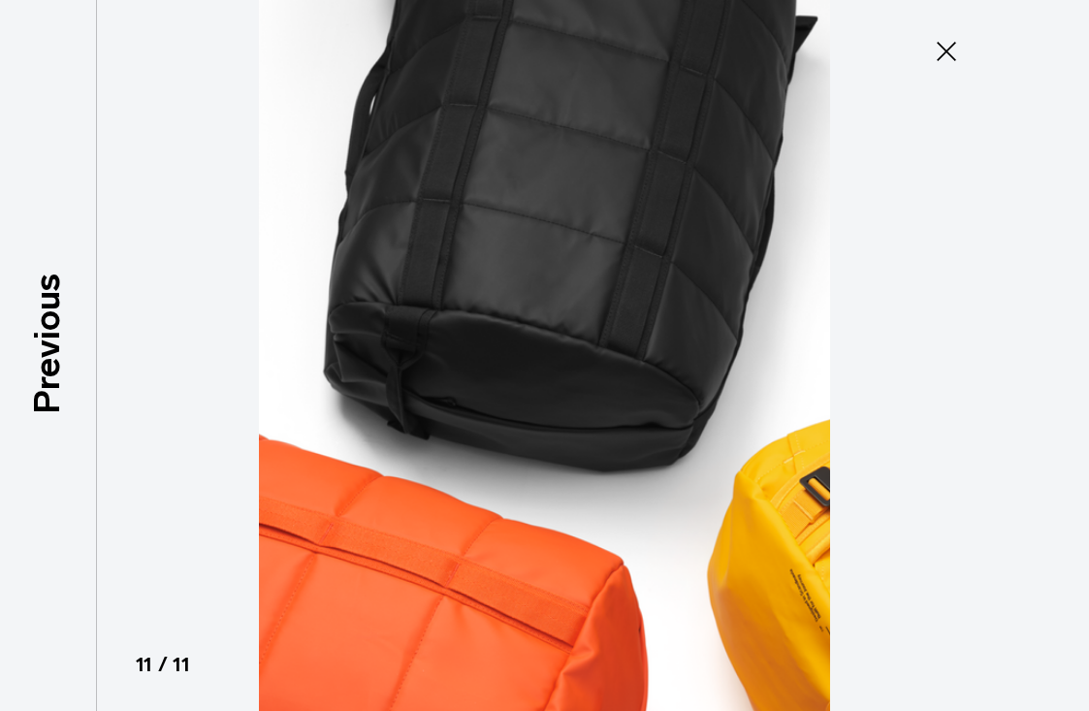
click at [954, 56] on icon at bounding box center [946, 51] width 31 height 31
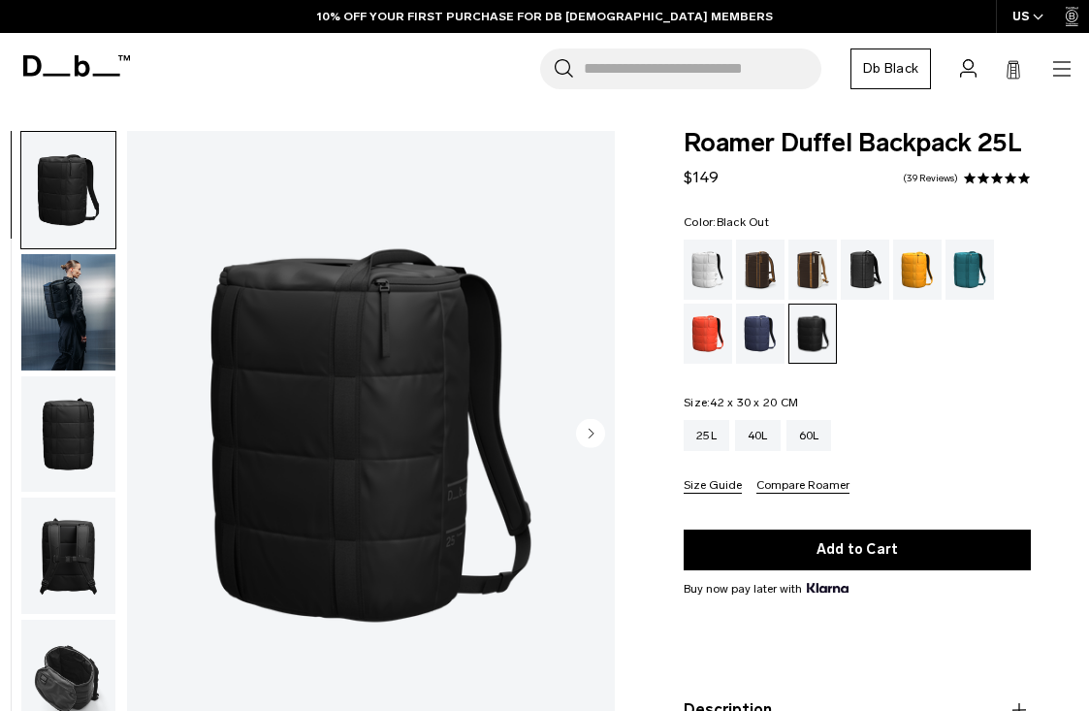
click at [587, 437] on circle "Next slide" at bounding box center [590, 433] width 29 height 29
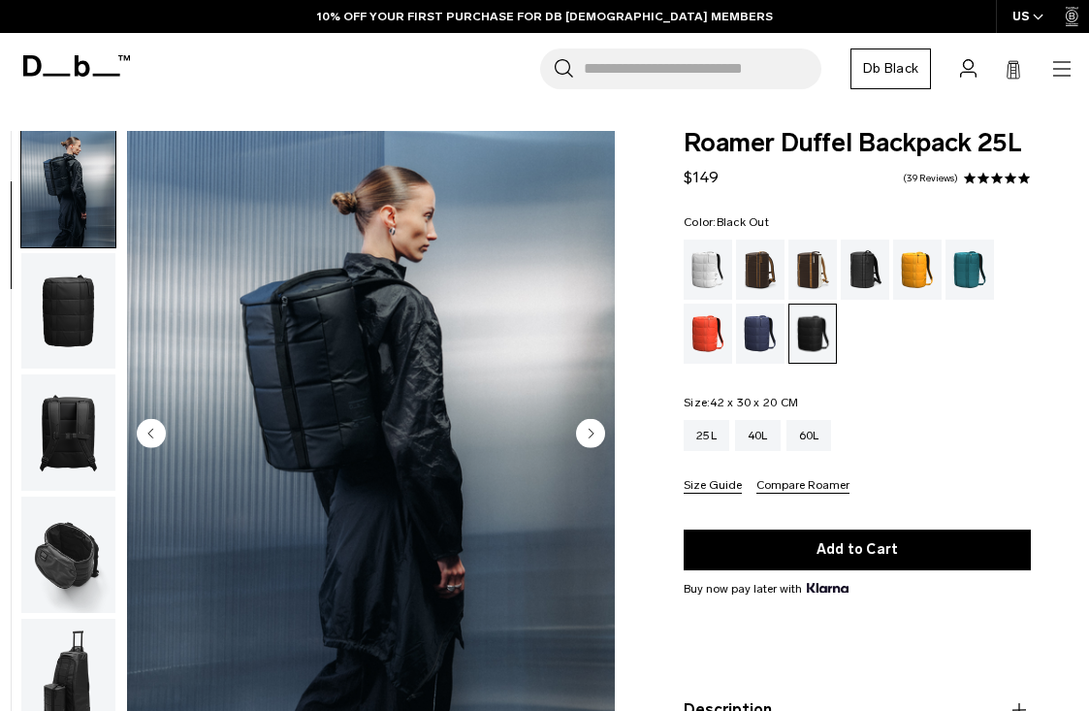
click at [587, 437] on circle "Next slide" at bounding box center [590, 433] width 29 height 29
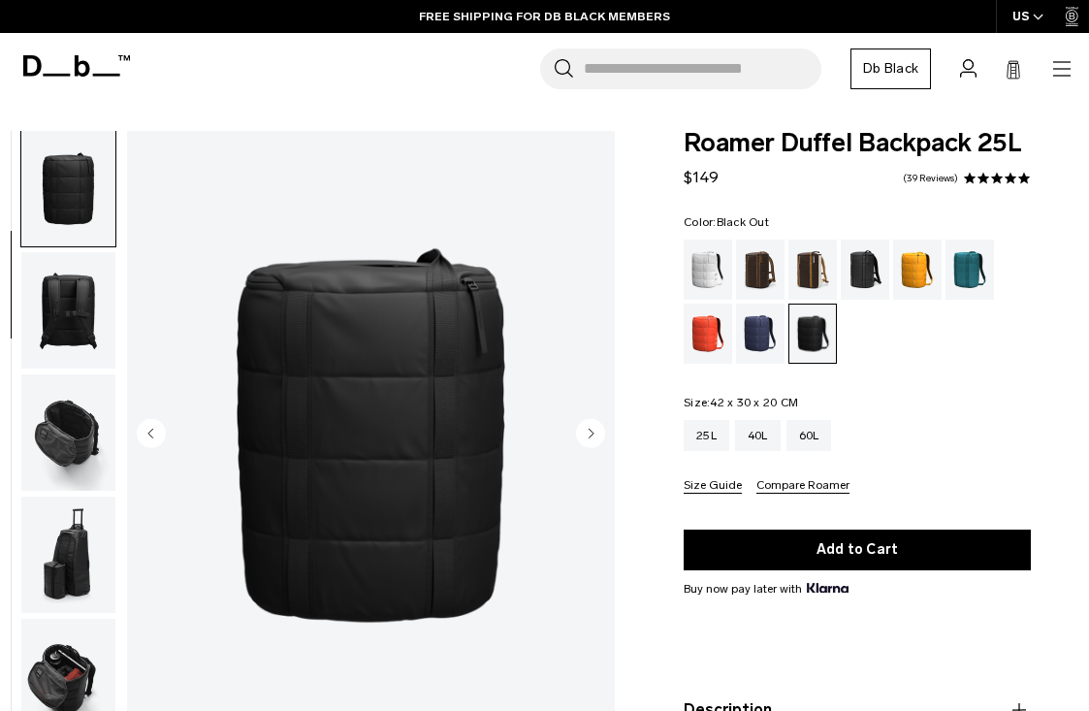
click at [587, 437] on circle "Next slide" at bounding box center [590, 433] width 29 height 29
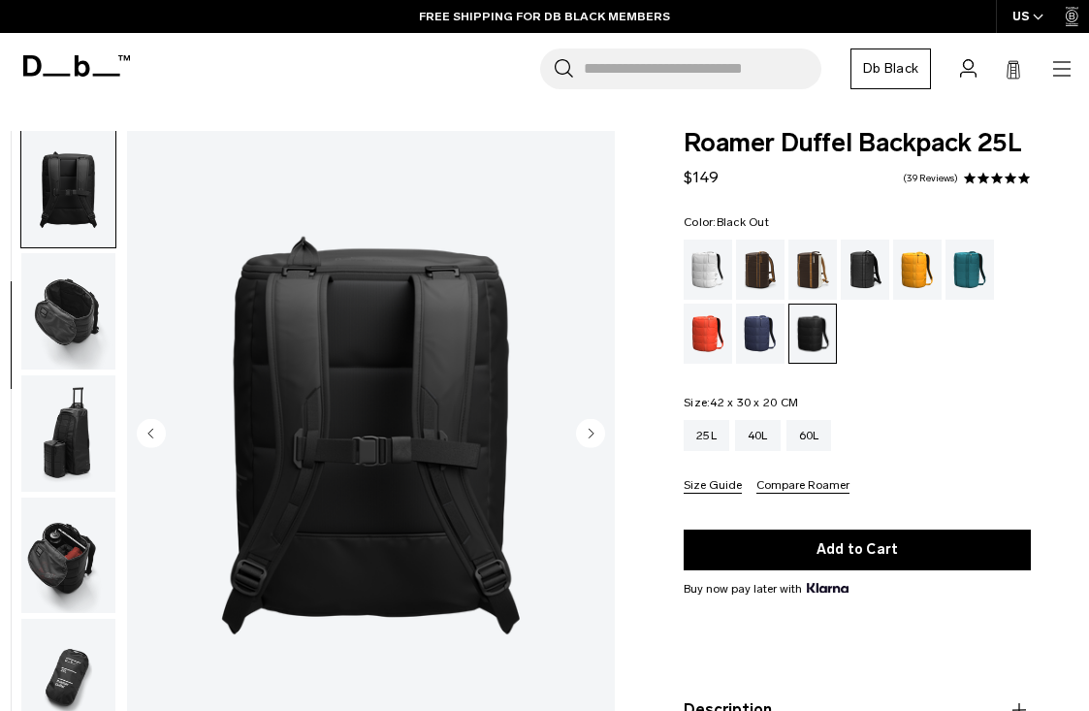
scroll to position [369, 0]
click at [587, 437] on circle "Next slide" at bounding box center [590, 433] width 29 height 29
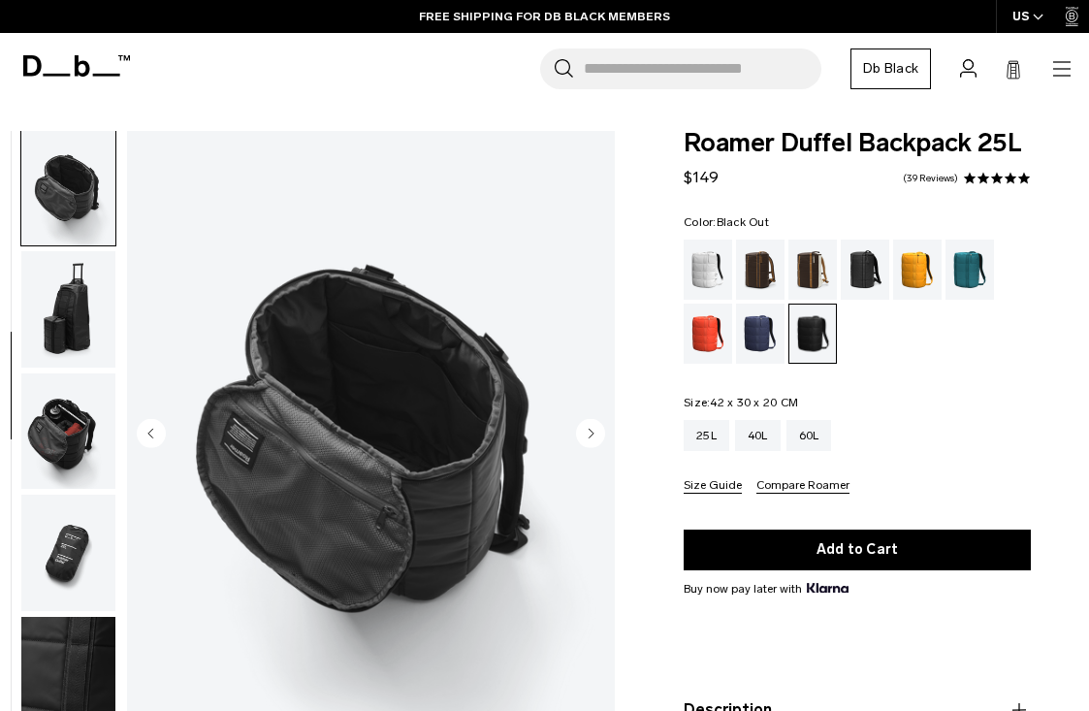
scroll to position [492, 0]
click at [81, 304] on img "button" at bounding box center [68, 308] width 94 height 116
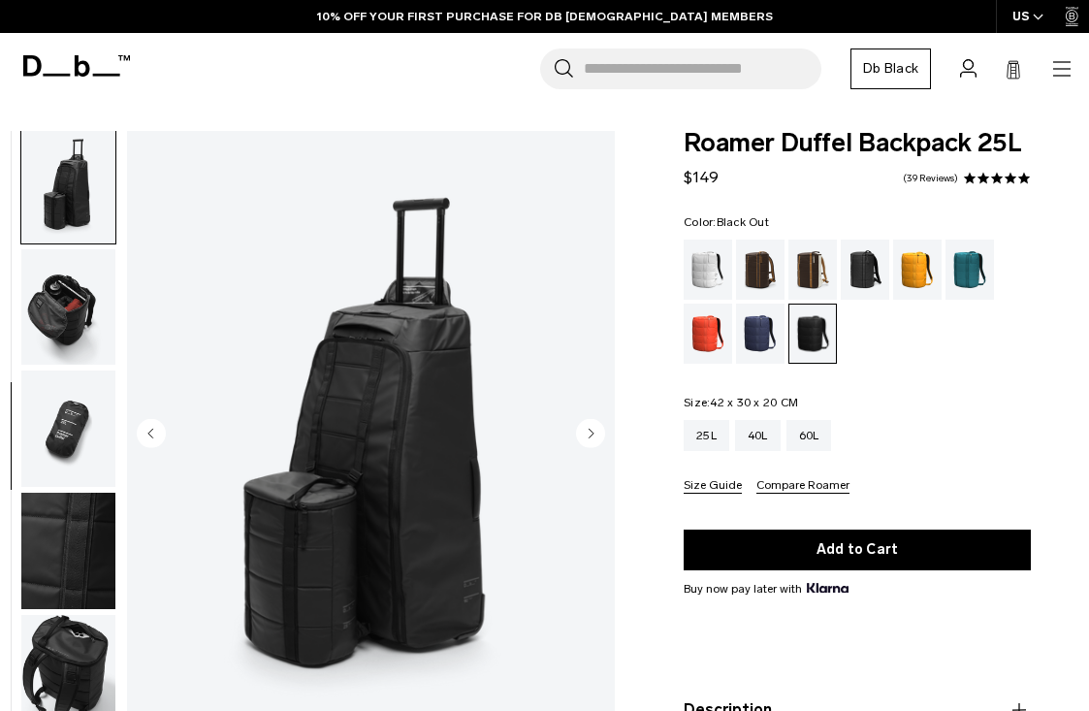
click at [83, 348] on img "button" at bounding box center [68, 307] width 94 height 116
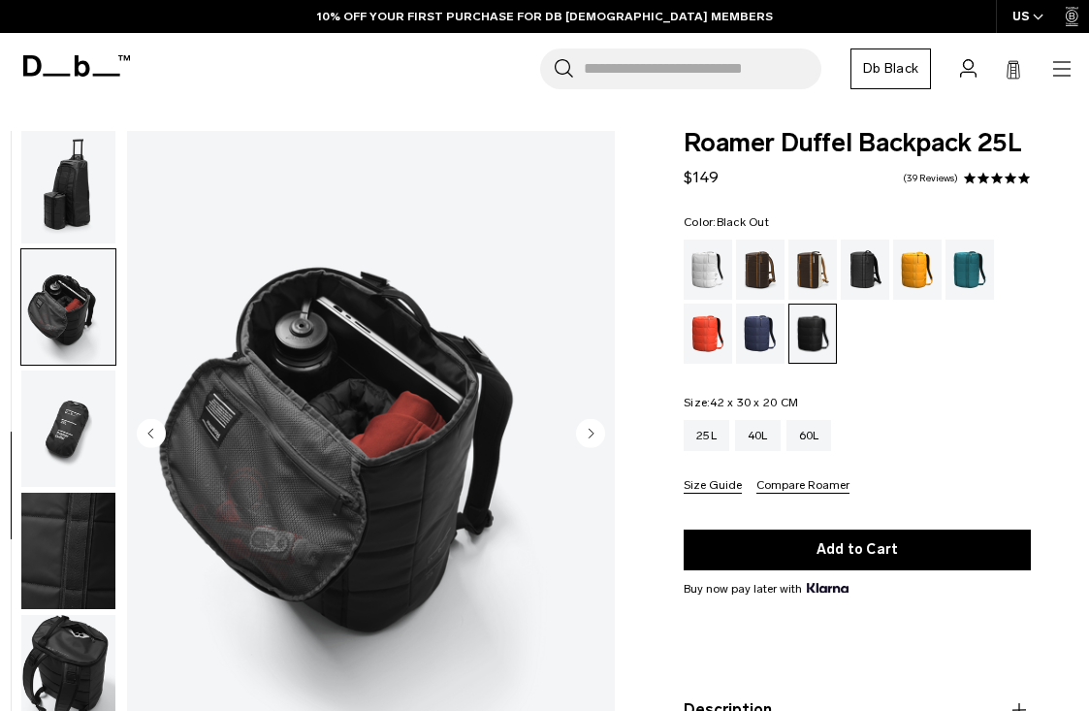
scroll to position [737, 0]
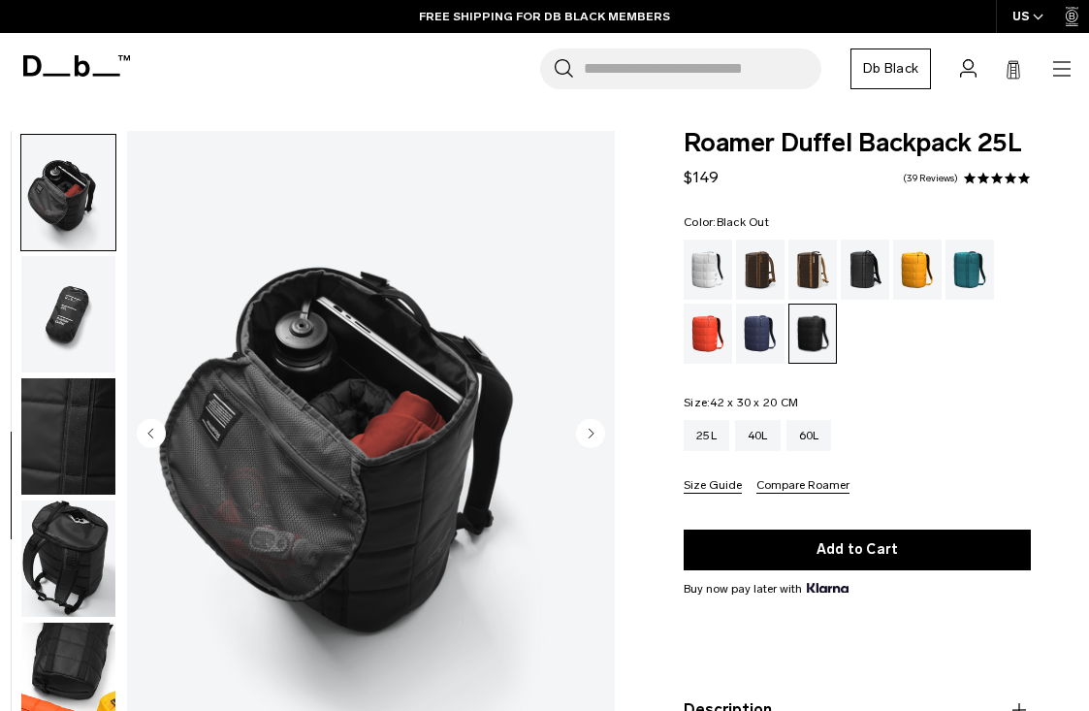
click at [80, 321] on img "button" at bounding box center [68, 314] width 94 height 116
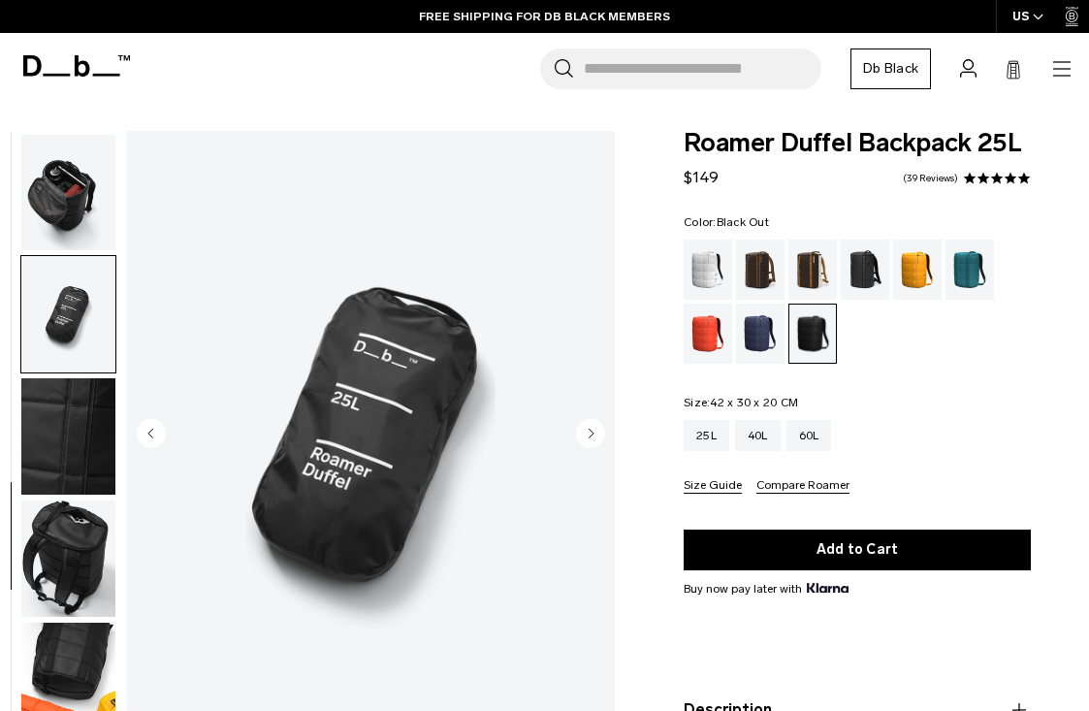
click at [83, 413] on img "button" at bounding box center [68, 436] width 94 height 116
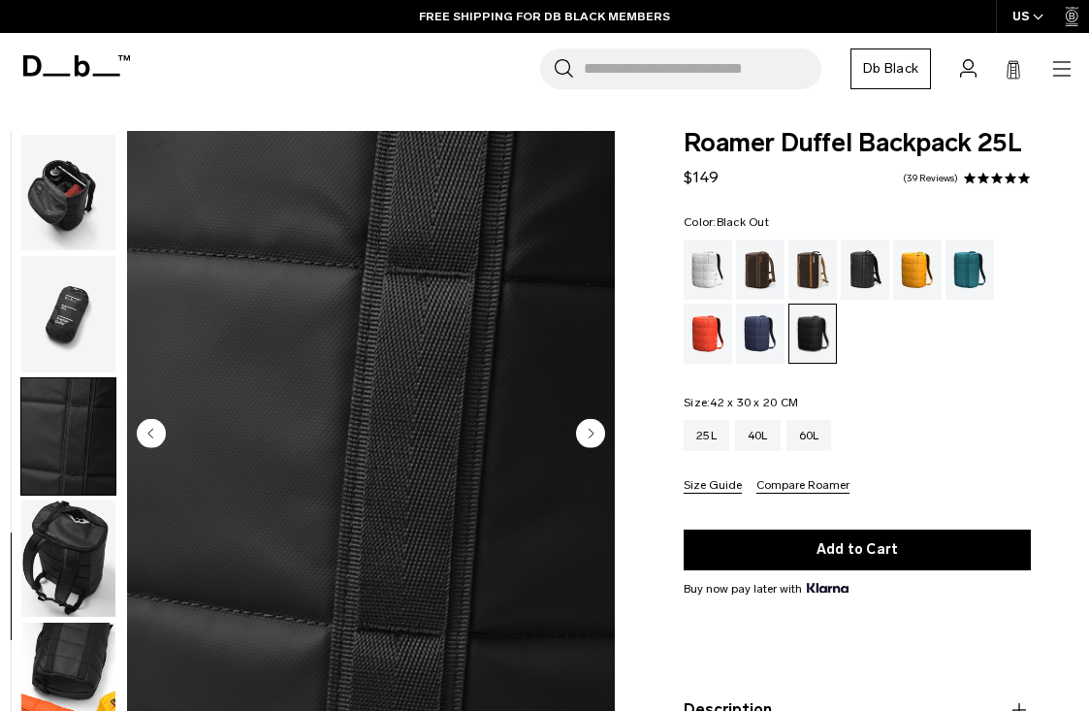
click at [73, 528] on img "button" at bounding box center [68, 559] width 94 height 116
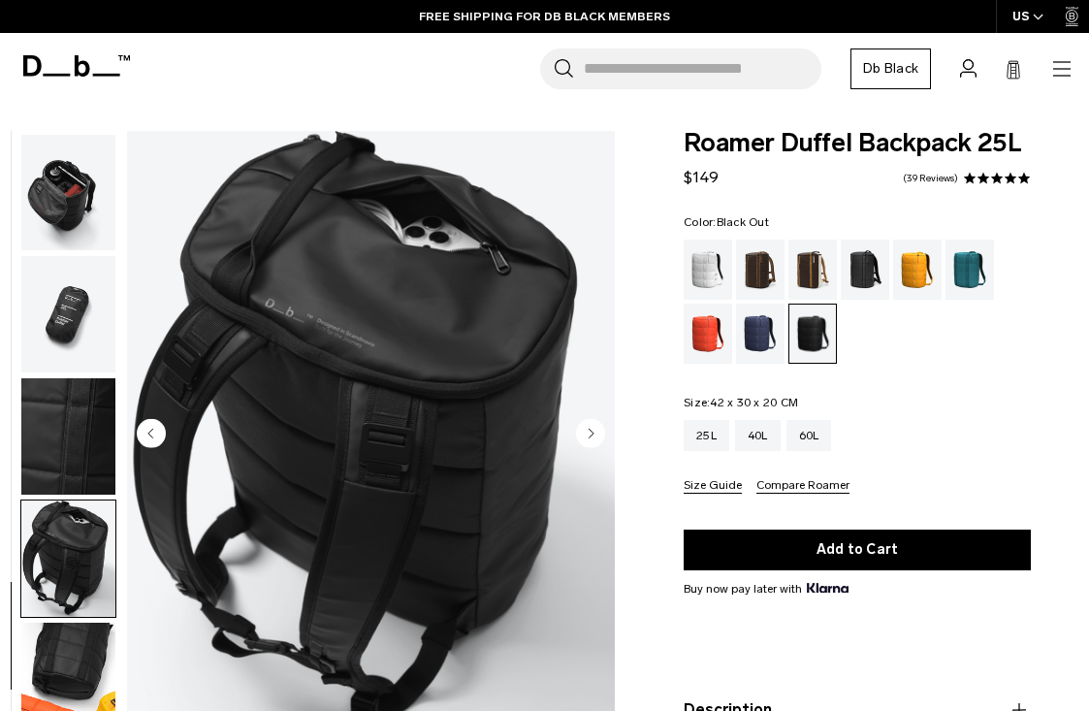
click at [81, 633] on img "button" at bounding box center [68, 681] width 94 height 116
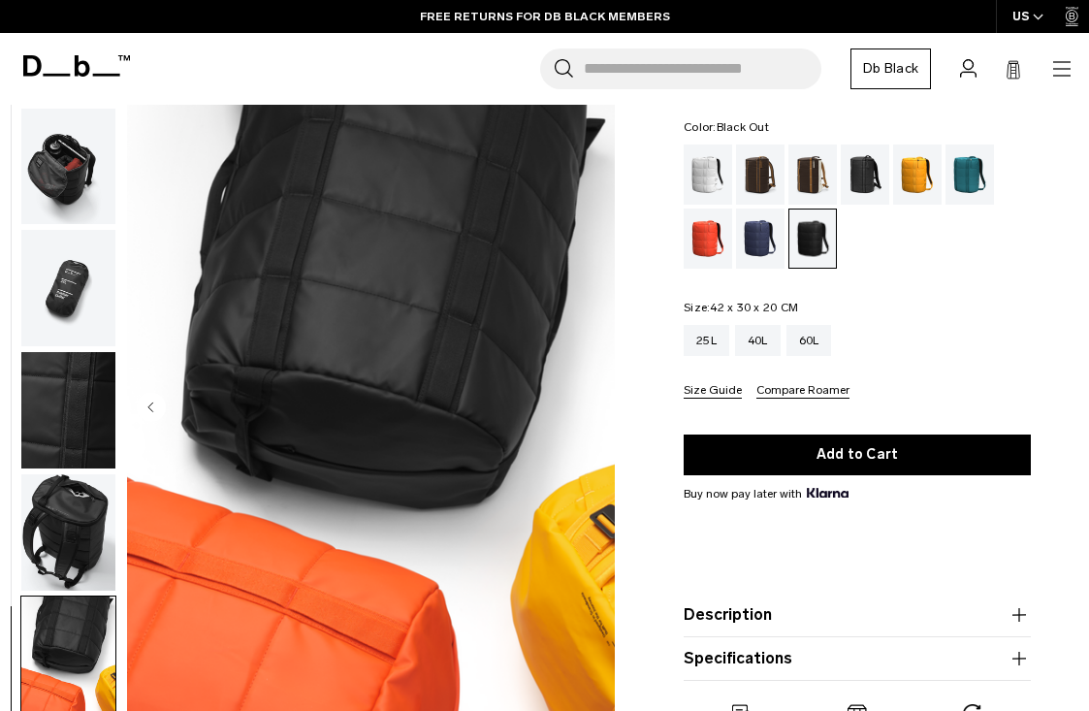
scroll to position [112, 0]
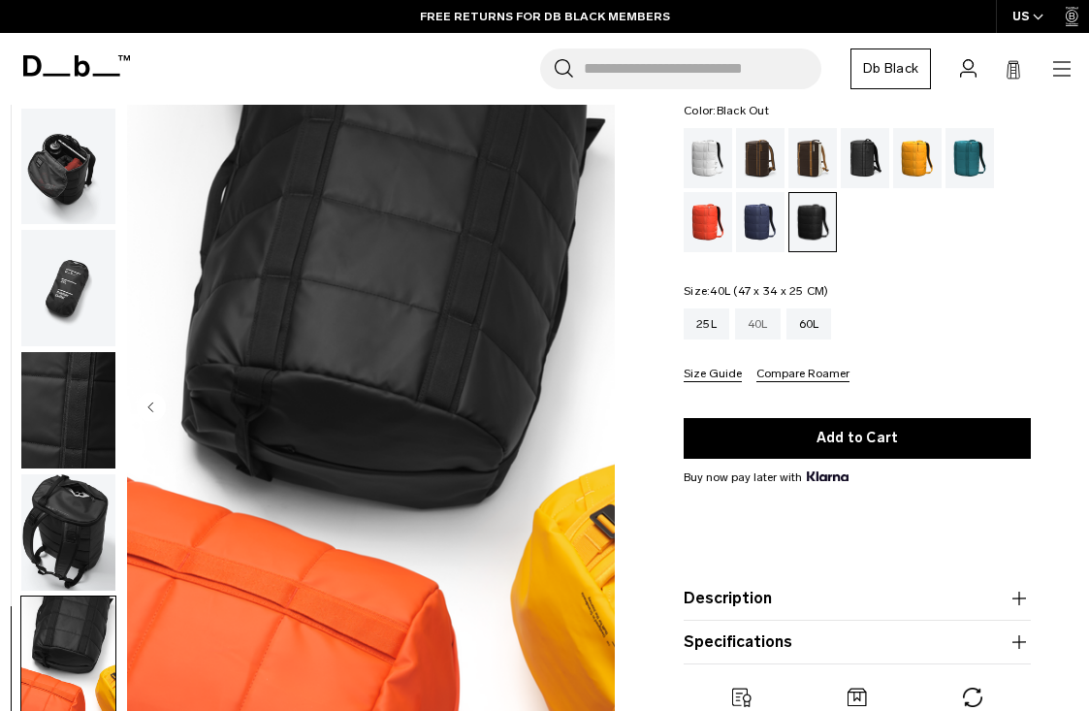
click at [765, 326] on div "40L" at bounding box center [758, 323] width 46 height 31
